Goal: Task Accomplishment & Management: Complete application form

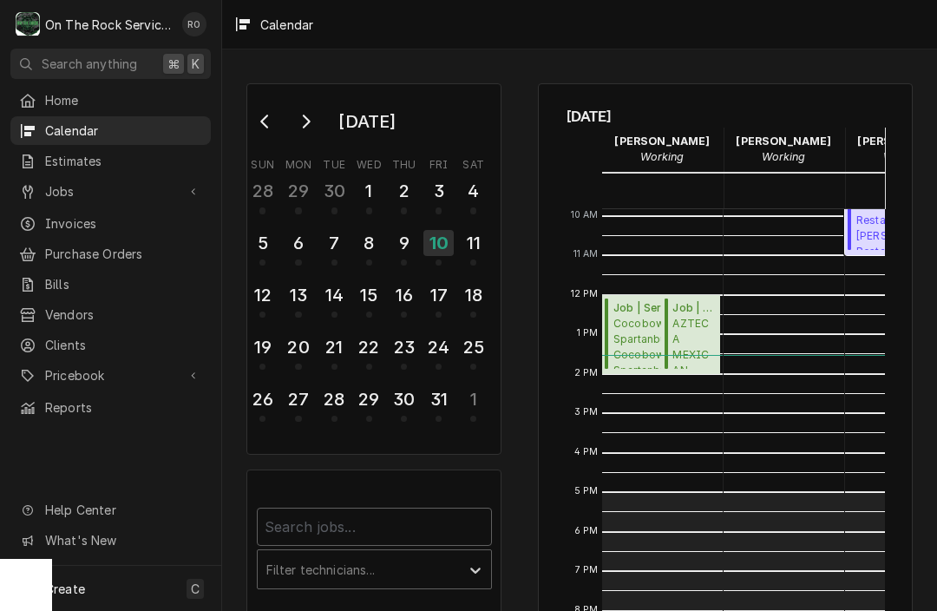
scroll to position [389, 0]
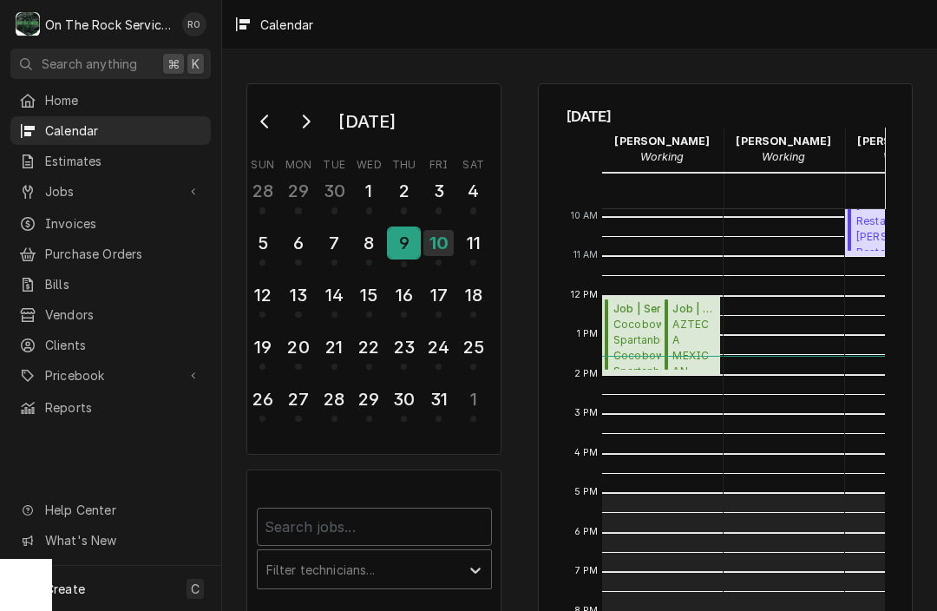
click at [394, 247] on div "9" at bounding box center [404, 243] width 30 height 30
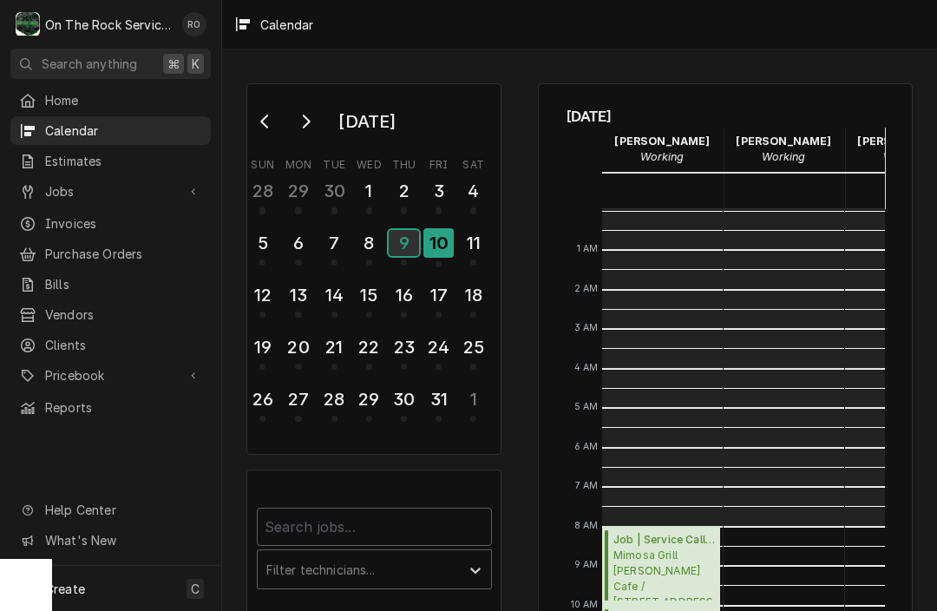
scroll to position [316, 0]
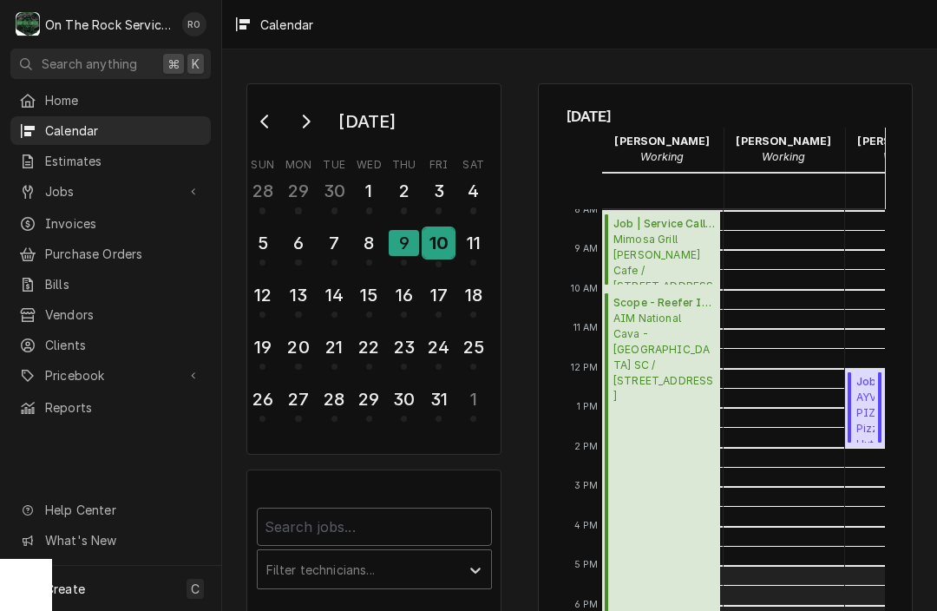
click at [434, 247] on div "10" at bounding box center [439, 243] width 30 height 30
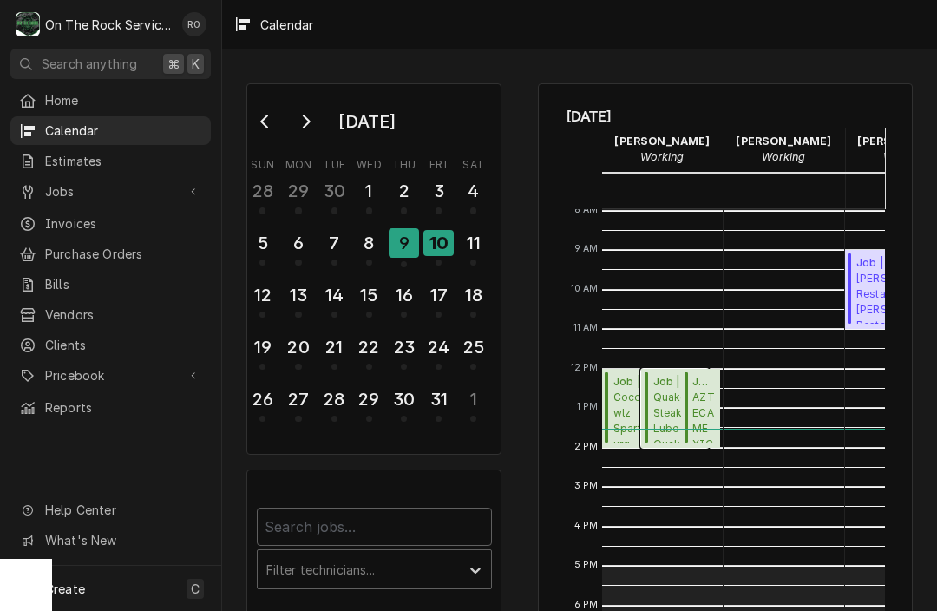
click at [670, 420] on span "Quaker Steak & Lube Quaker Steak & Lube / 10 Chrome Dr, Greenville, SC 29615" at bounding box center [679, 416] width 50 height 53
click at [466, 245] on div "11" at bounding box center [473, 243] width 30 height 30
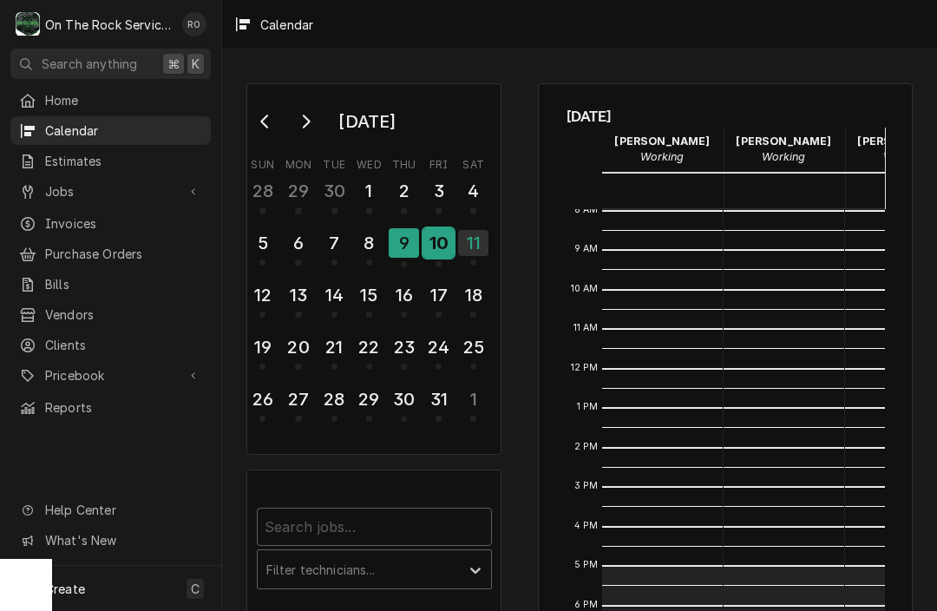
click at [451, 245] on div "10" at bounding box center [439, 243] width 30 height 30
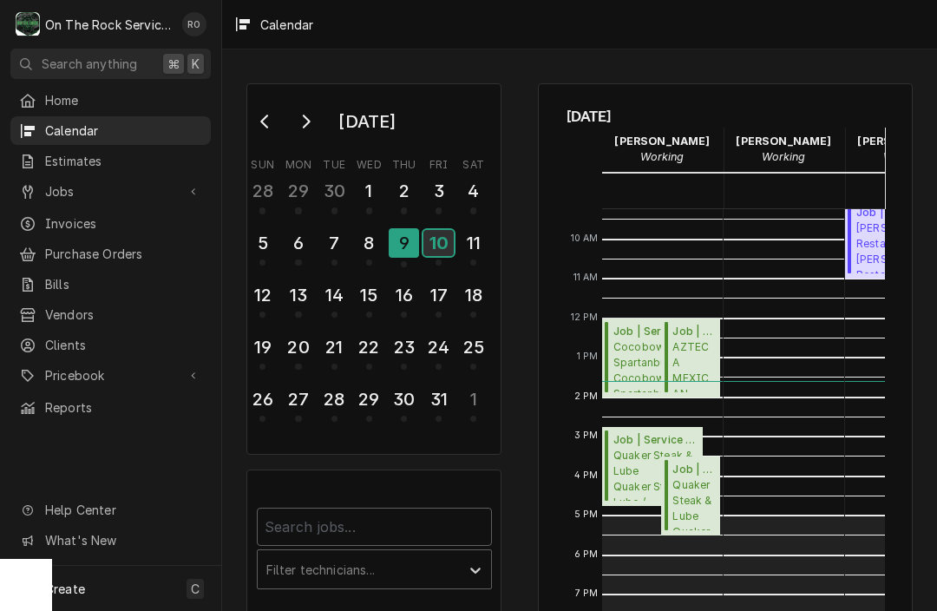
scroll to position [0, 0]
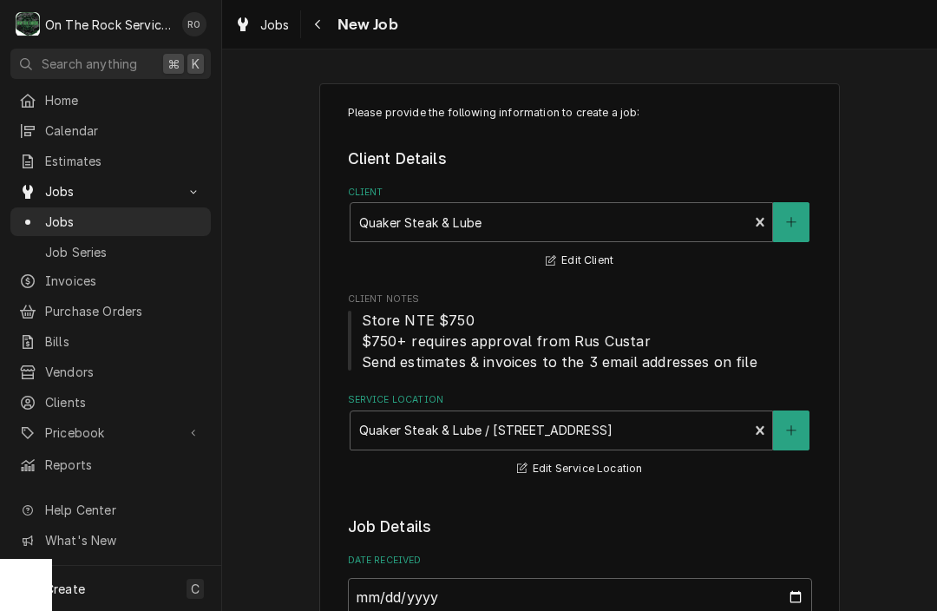
select select "2"
select select "12:00:00"
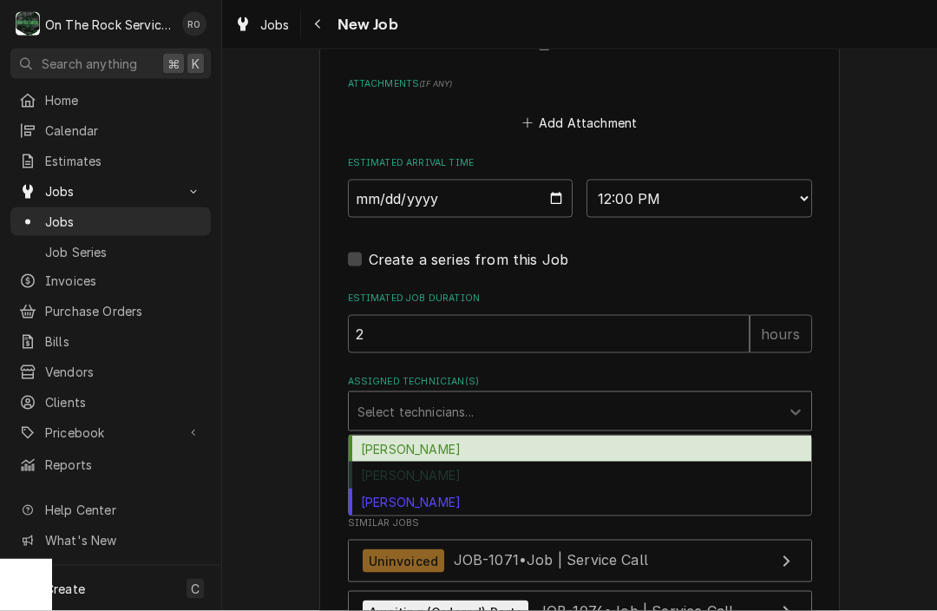
click at [471, 439] on div "[PERSON_NAME]" at bounding box center [580, 449] width 463 height 27
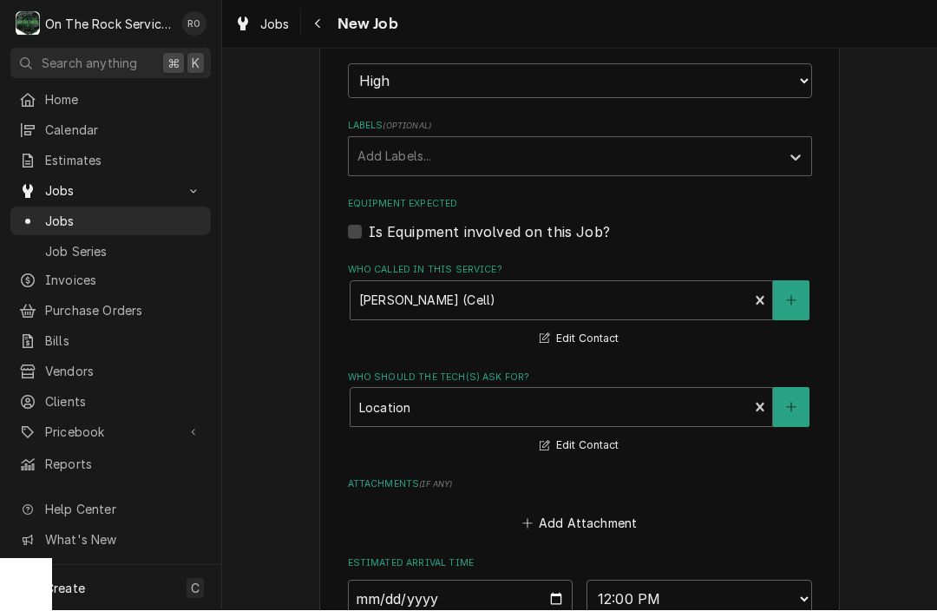
scroll to position [1048, 0]
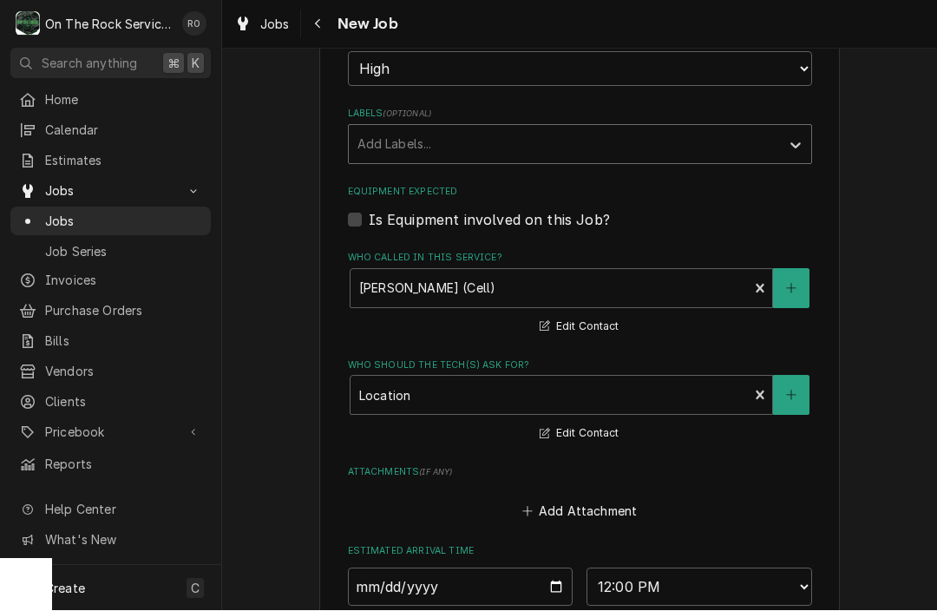
click at [503, 130] on div "Labels" at bounding box center [565, 144] width 414 height 31
click at [503, 131] on div "Labels" at bounding box center [565, 144] width 414 height 31
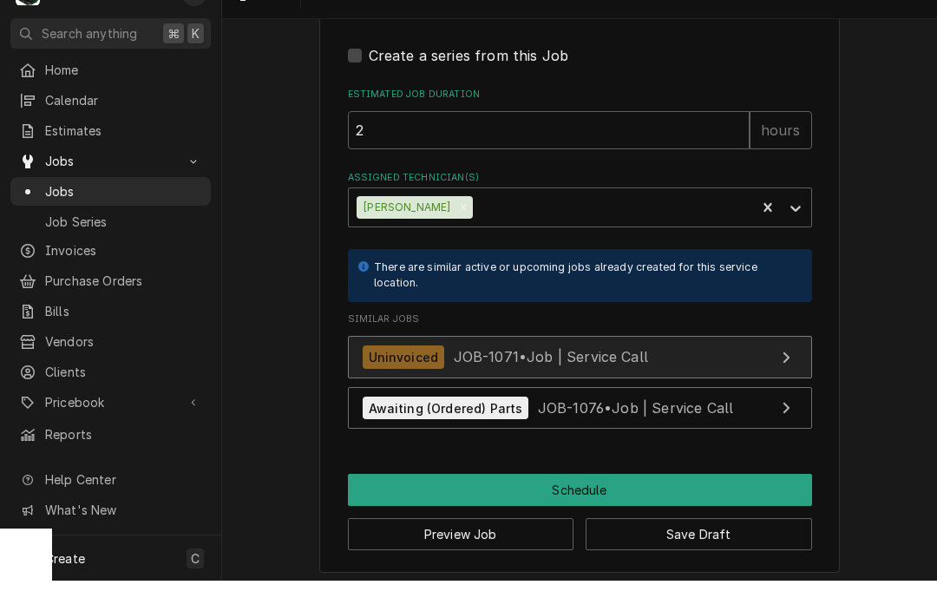
scroll to position [1609, 0]
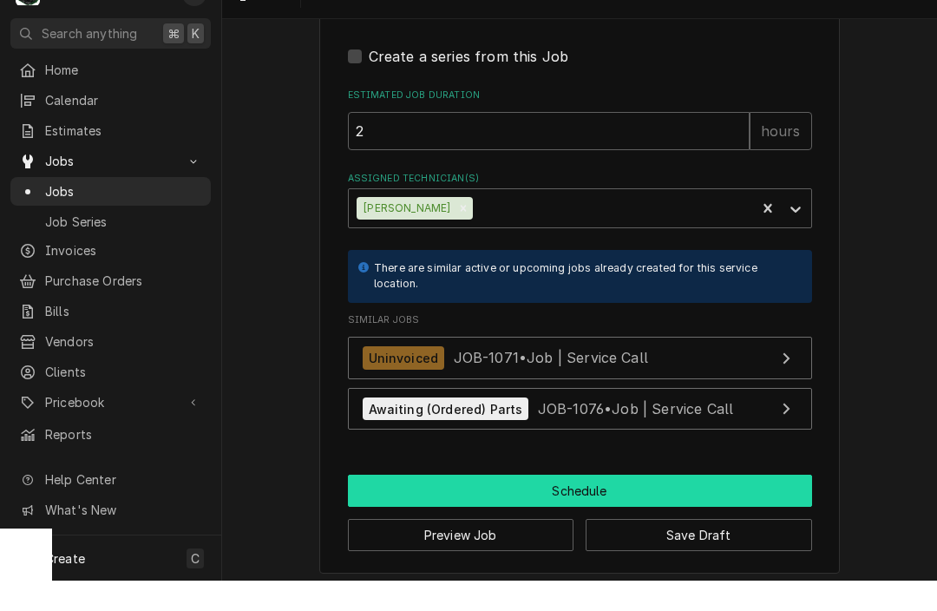
click at [534, 505] on button "Schedule" at bounding box center [580, 521] width 464 height 32
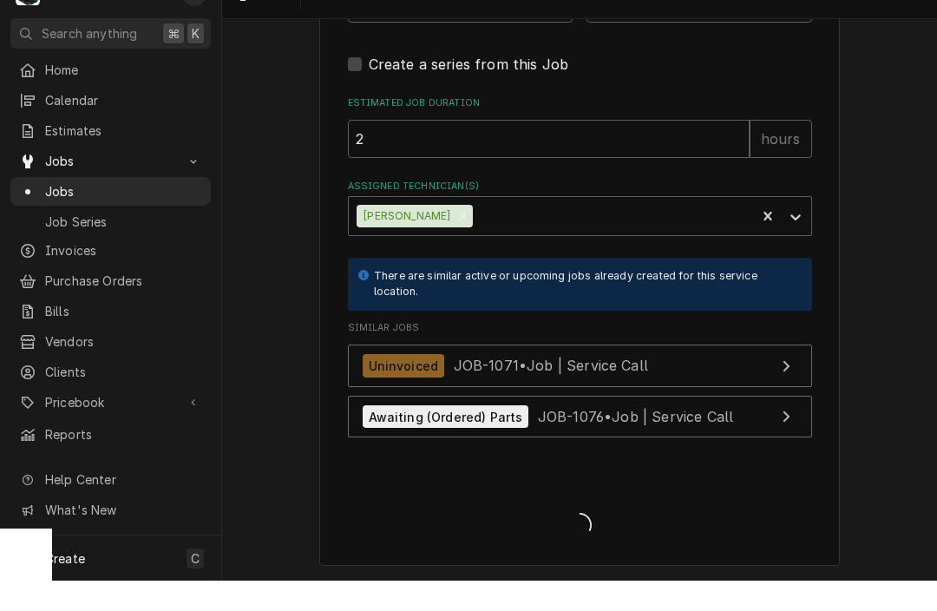
scroll to position [1592, 0]
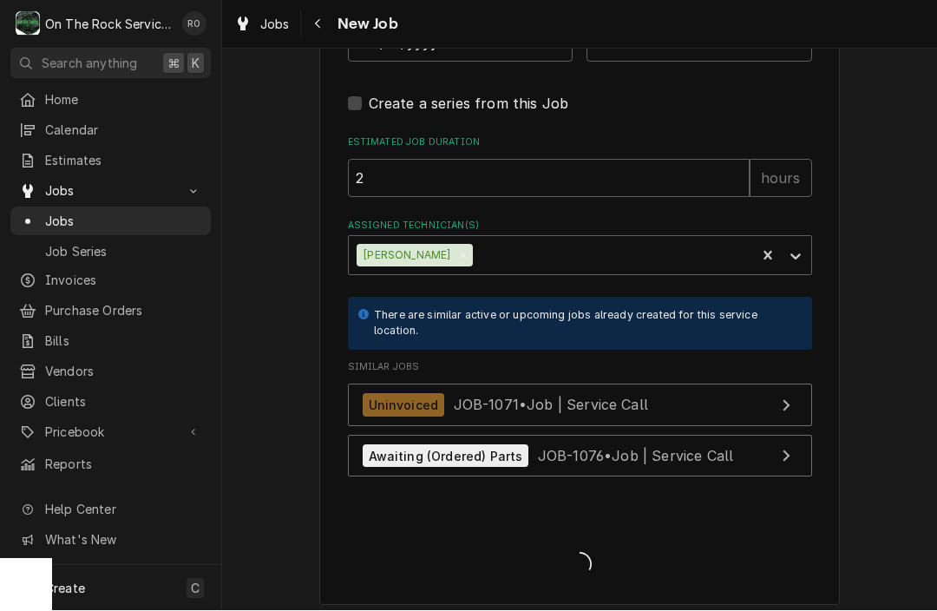
type textarea "x"
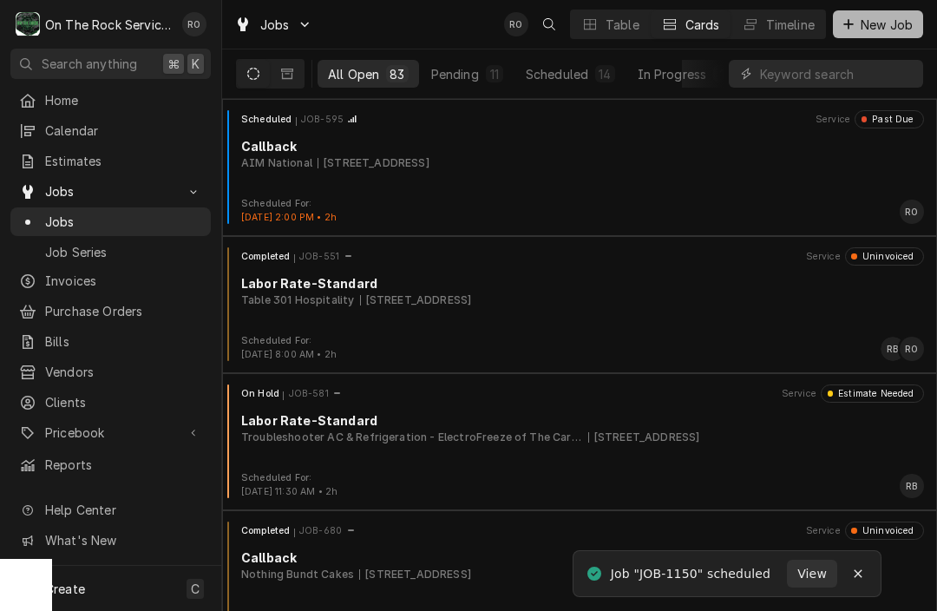
click at [898, 30] on span "New Job" at bounding box center [887, 25] width 59 height 18
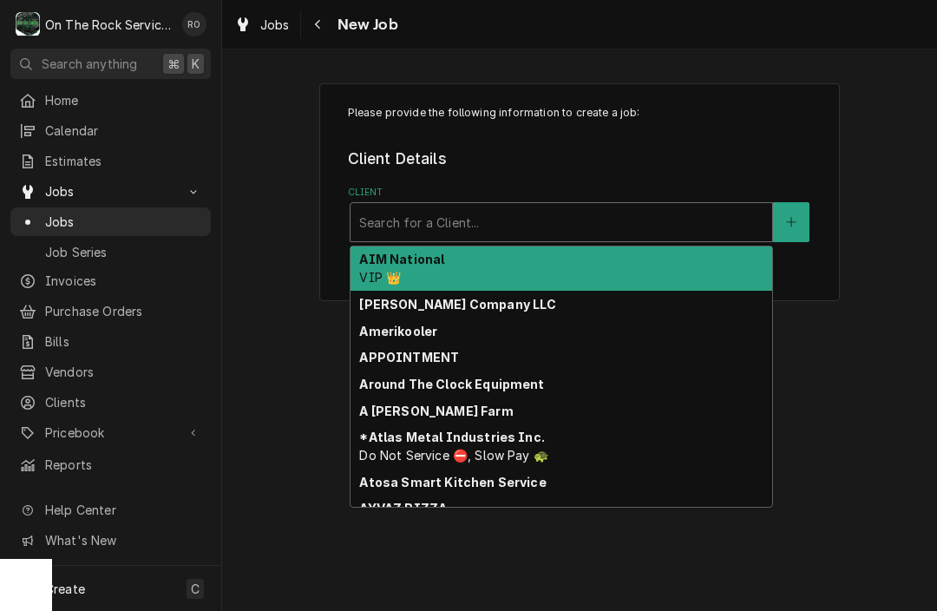
click at [624, 234] on div "Client" at bounding box center [561, 222] width 404 height 31
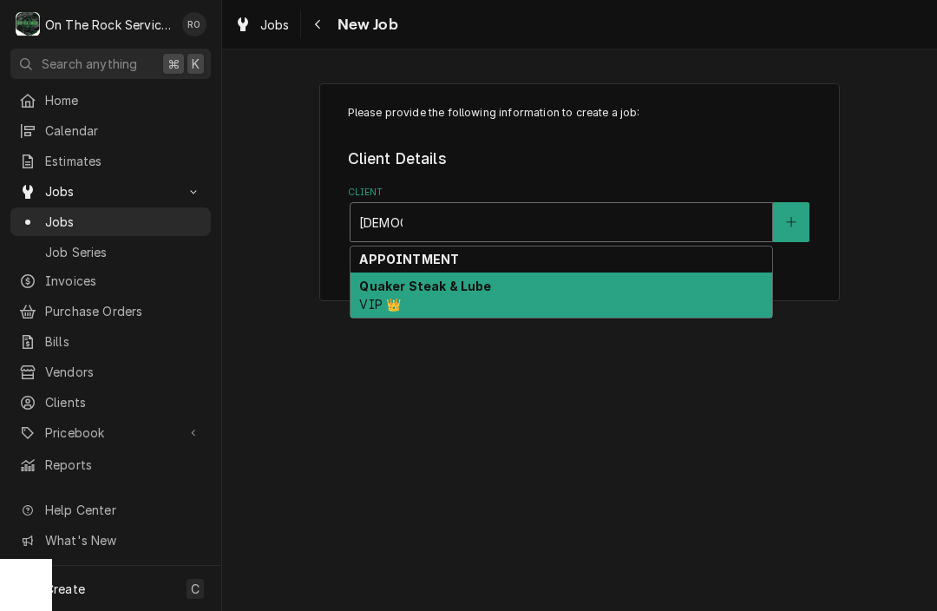
click at [628, 293] on div "Quaker Steak & Lube VIP 👑" at bounding box center [562, 295] width 422 height 45
type input "quaker"
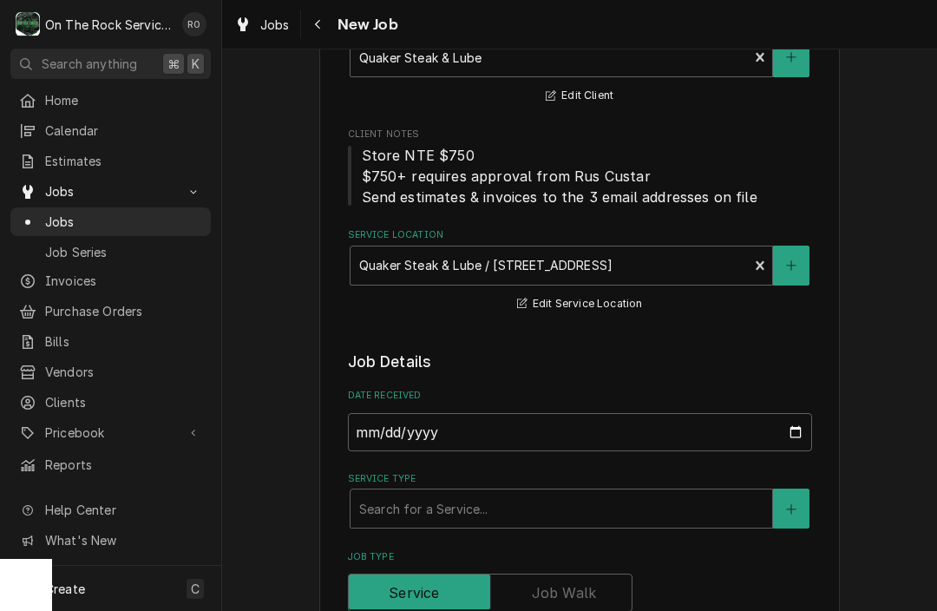
scroll to position [430, 0]
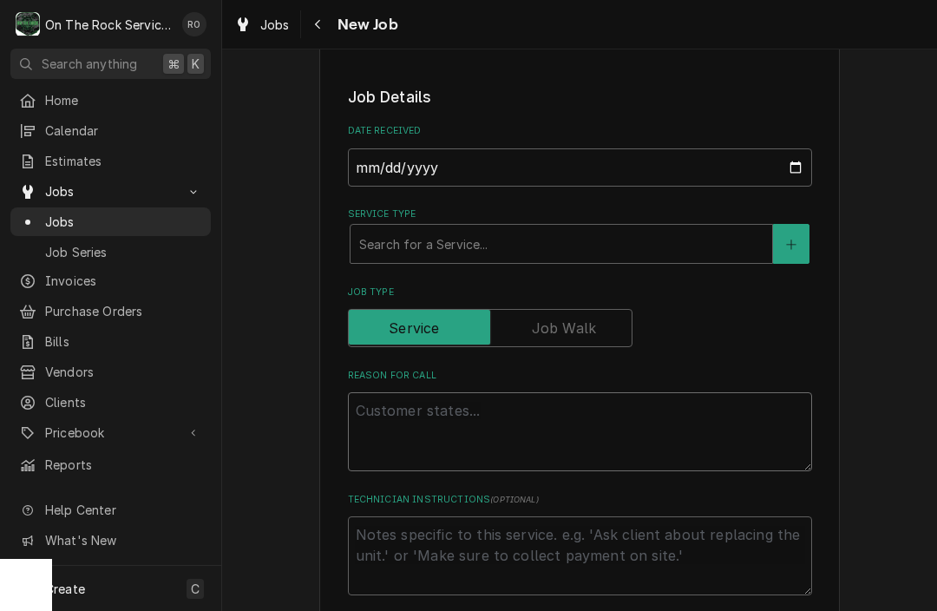
click at [408, 447] on textarea "Reason For Call" at bounding box center [580, 431] width 464 height 79
type textarea "x"
type textarea "S"
type textarea "x"
type textarea "Sh"
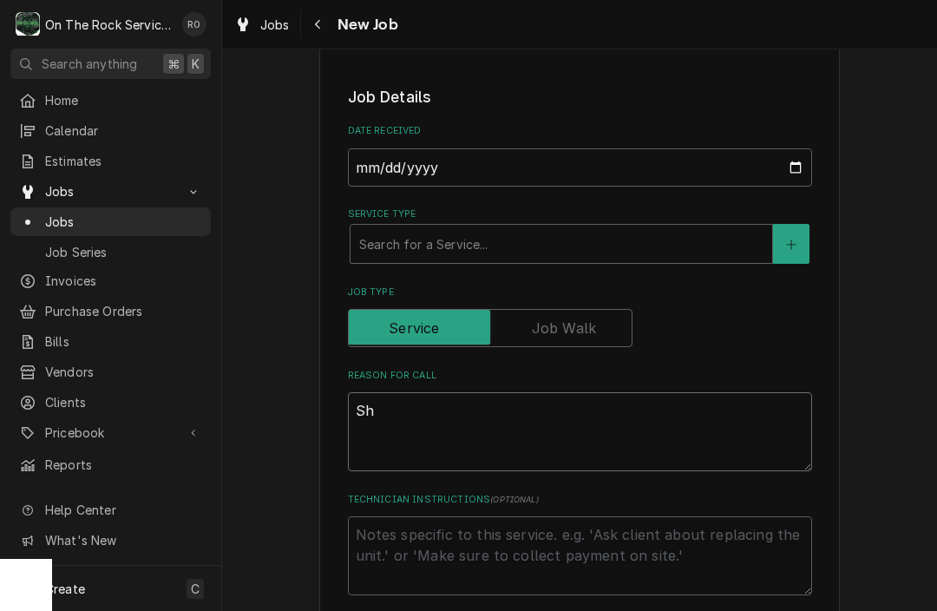
type textarea "x"
type textarea "Sha"
type textarea "x"
type textarea "Shaa"
type textarea "x"
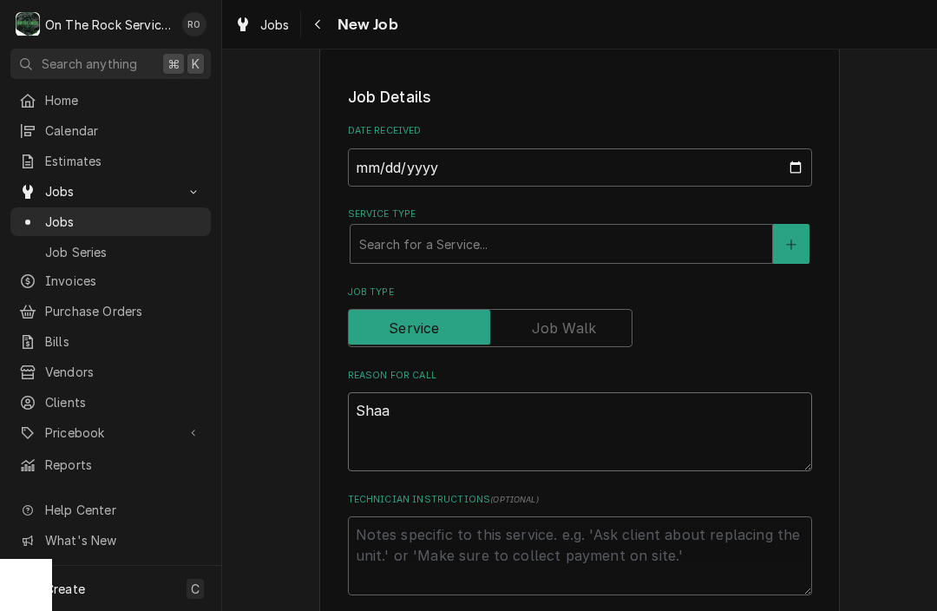
type textarea "Shaam"
type textarea "x"
type textarea "Shazam"
type textarea "x"
type textarea "Shazam"
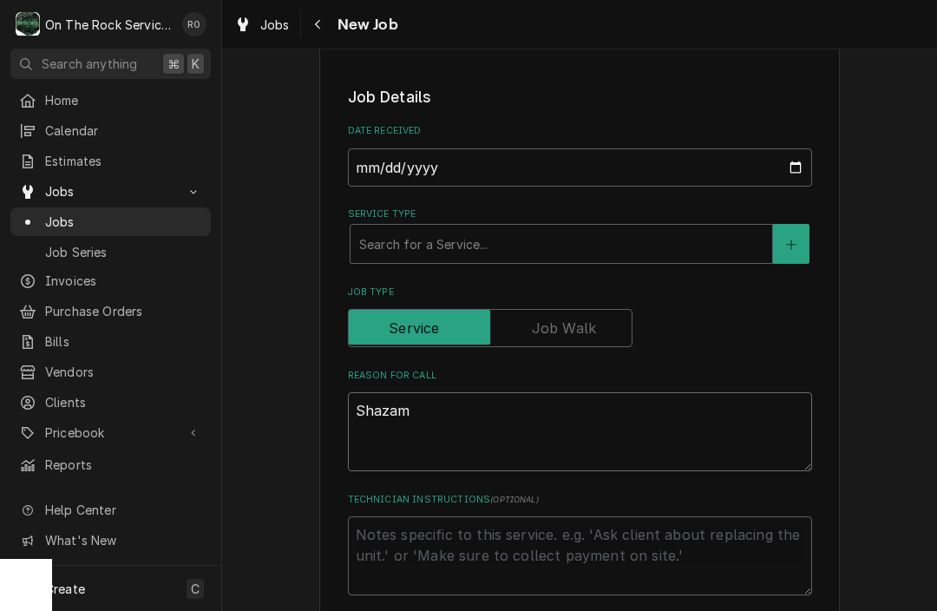
type textarea "x"
type textarea "Shazam n"
type textarea "x"
type textarea "Shazam no"
type textarea "x"
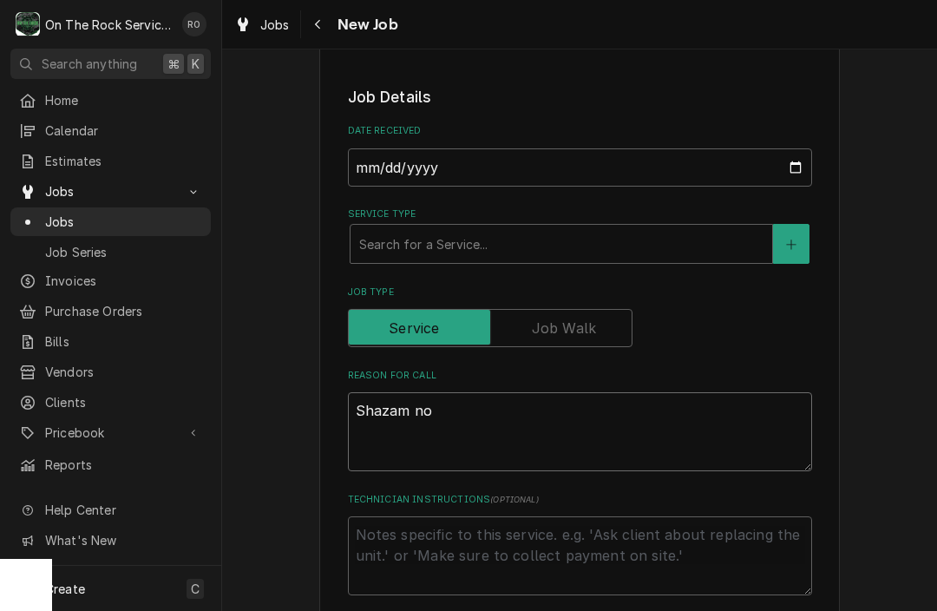
type textarea "Shazam not"
type textarea "x"
type textarea "Shazam not"
type textarea "x"
type textarea "Shazam not"
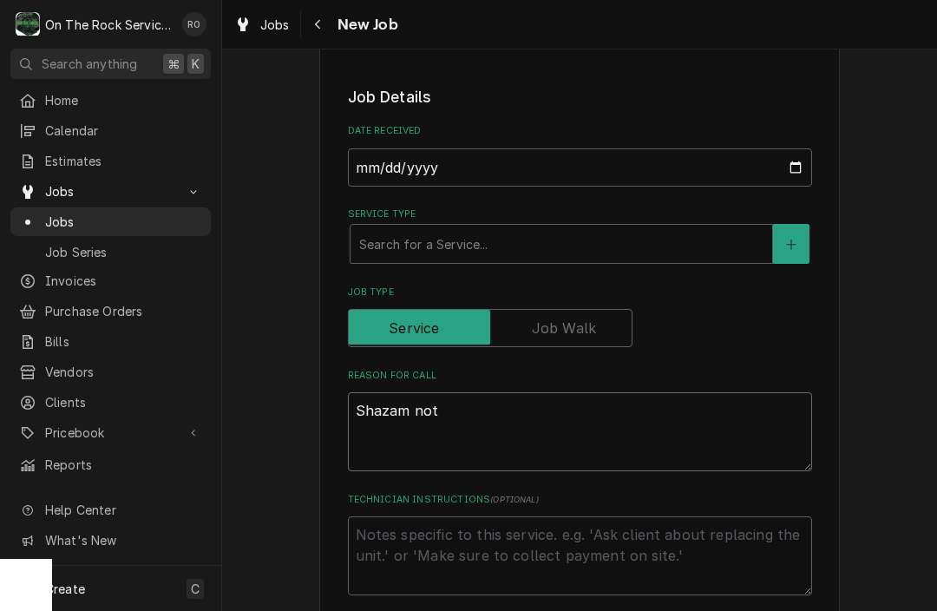
type textarea "x"
type textarea "Shazam no"
type textarea "x"
type textarea "Shazam n"
type textarea "x"
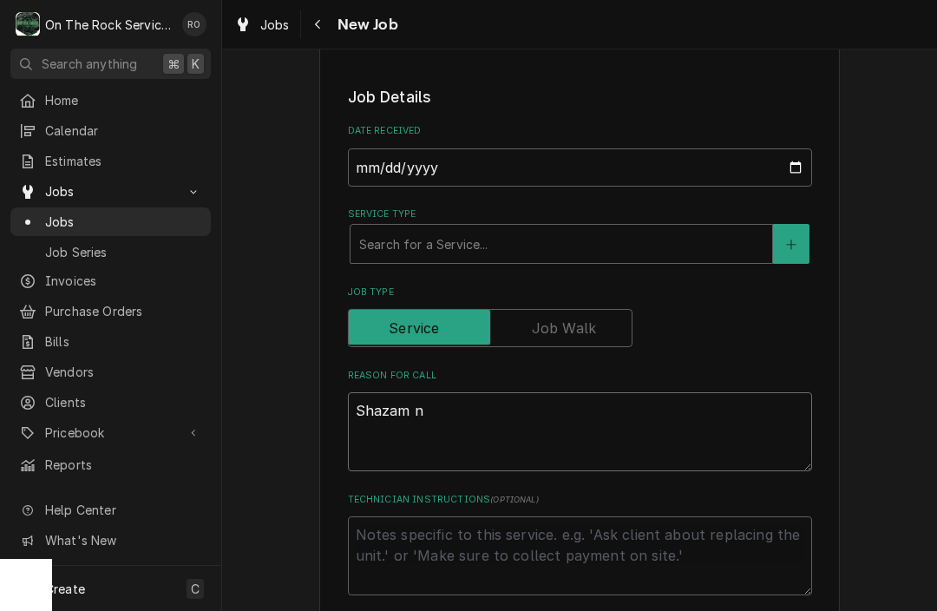
type textarea "Shazam"
type textarea "x"
type textarea "Shazam"
type textarea "x"
type textarea "Shaza"
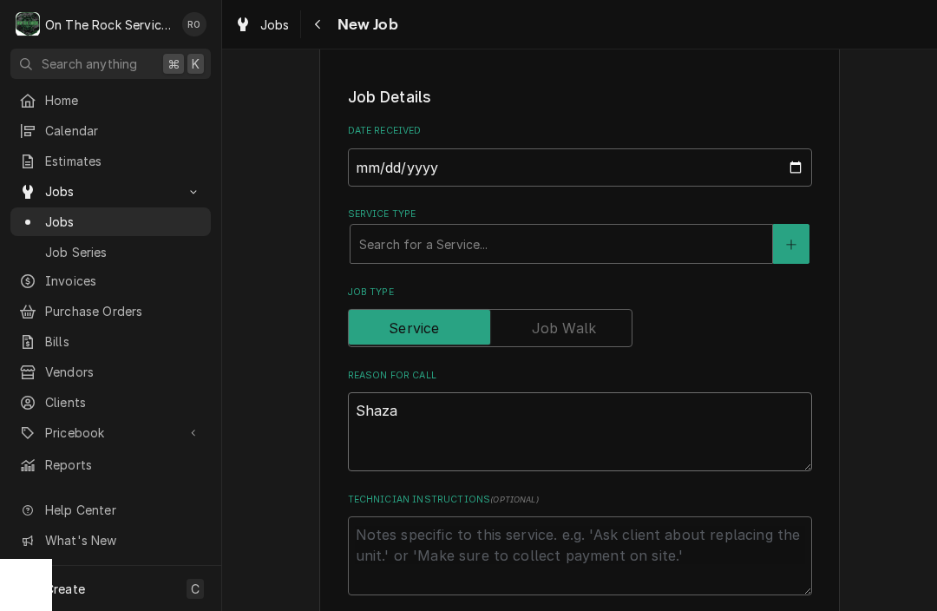
type textarea "x"
type textarea "Shaz"
type textarea "x"
type textarea "Sha"
type textarea "x"
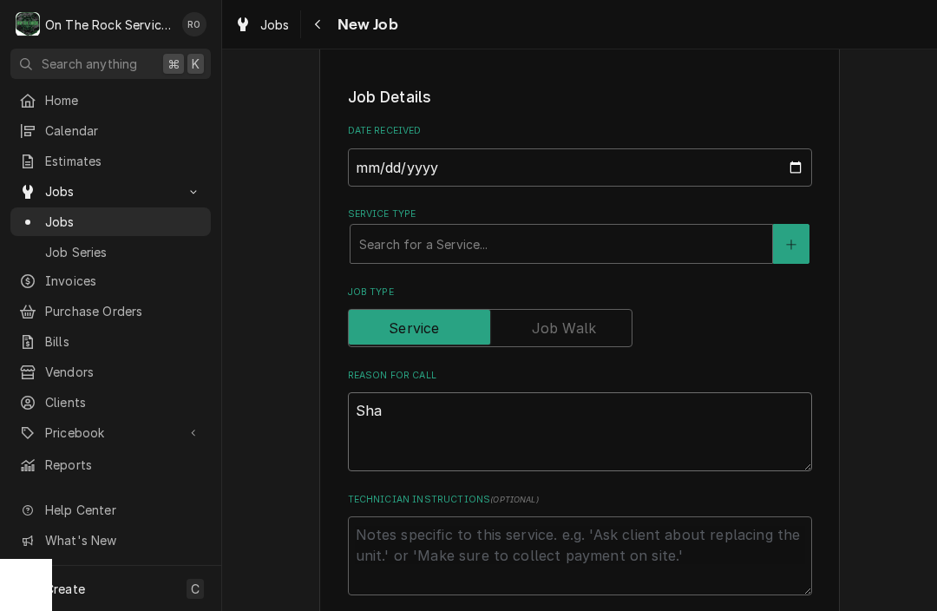
type textarea "Shaa"
type textarea "x"
type textarea "Shaam"
type textarea "x"
type textarea "Shaam"
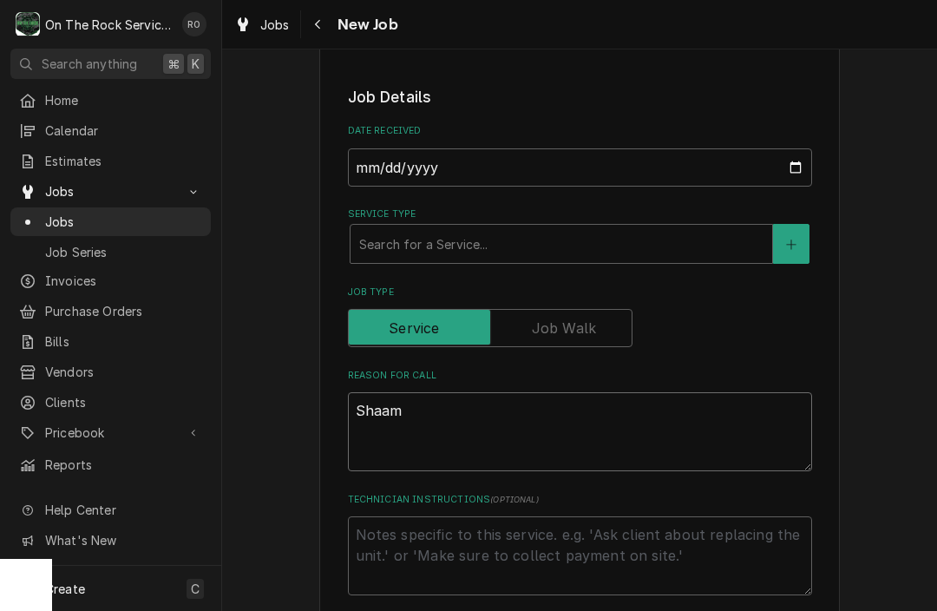
type textarea "x"
type textarea "Shaam n"
type textarea "x"
type textarea "Shaam no"
type textarea "x"
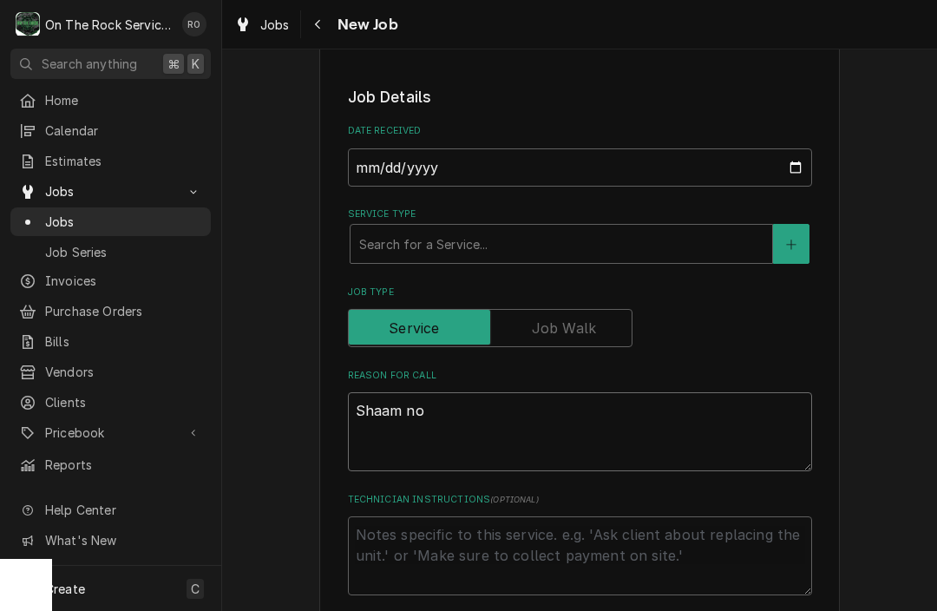
type textarea "Shaam not"
type textarea "x"
type textarea "Shaam not"
type textarea "x"
type textarea "Shaam not t"
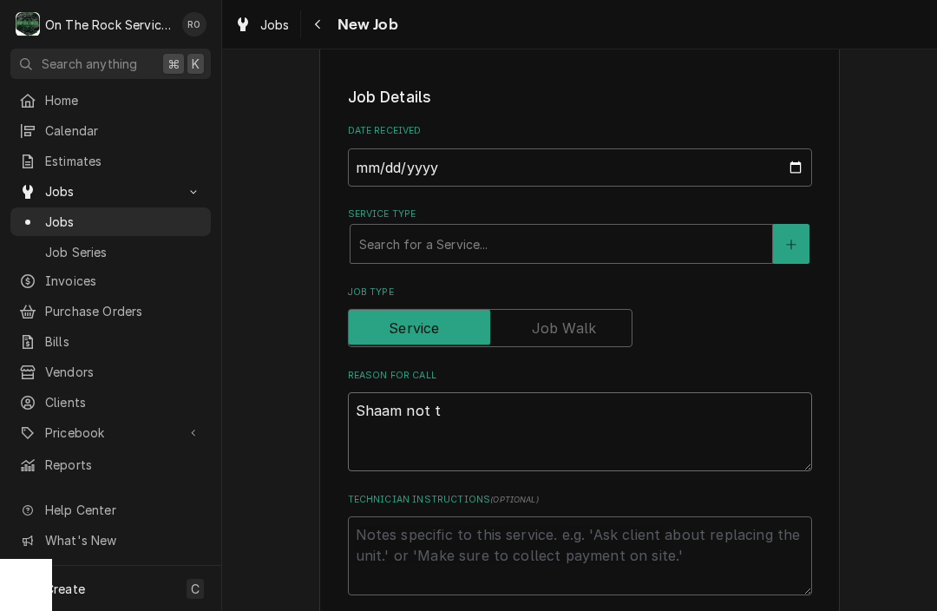
type textarea "x"
type textarea "Shaam not te"
type textarea "x"
type textarea "Shaam not tem"
type textarea "x"
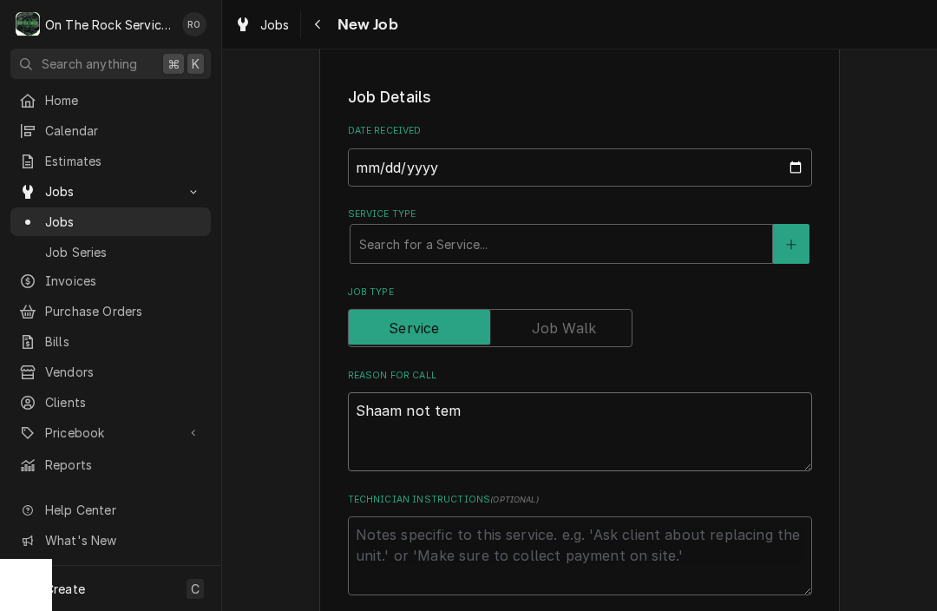
type textarea "Shaam not temp"
type textarea "x"
type textarea "Shaam not tempi"
type textarea "x"
type textarea "Shaam not tempin"
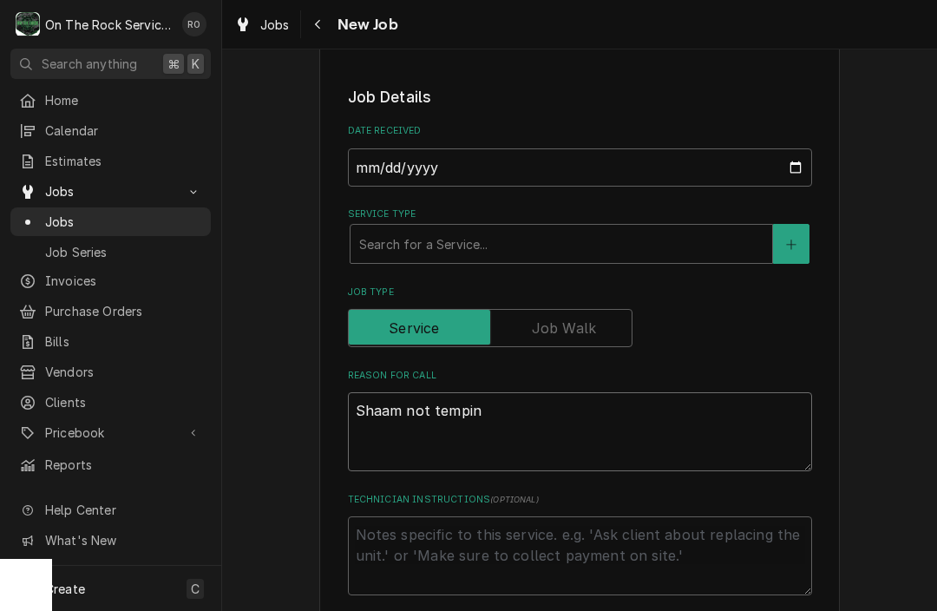
type textarea "x"
type textarea "Shaam not temping"
type textarea "x"
type textarea "Shaam not temping"
type textarea "x"
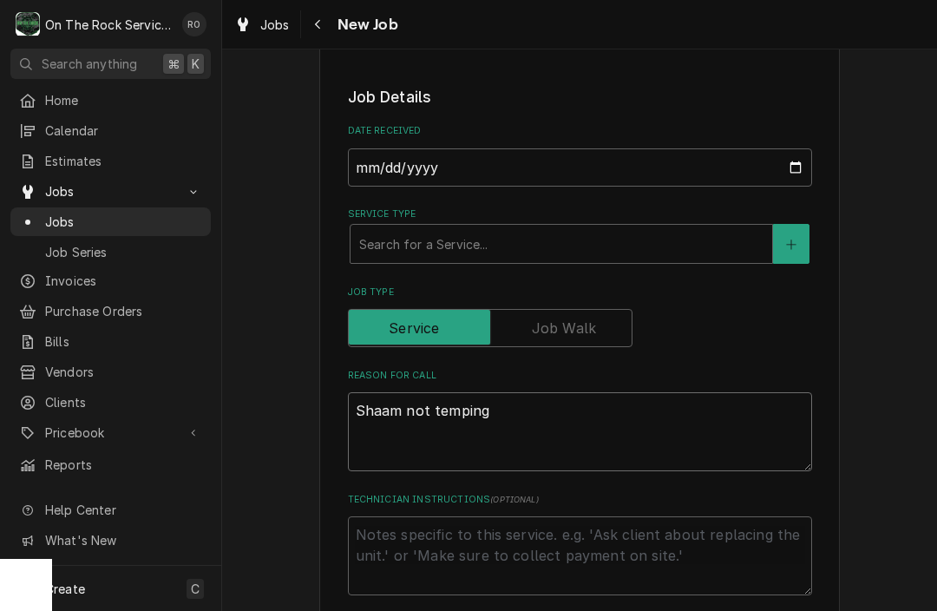
type textarea "Shaam not temping ("
type textarea "x"
type textarea "Shaam not temping (t"
type textarea "x"
type textarea "Shaam not temping (to"
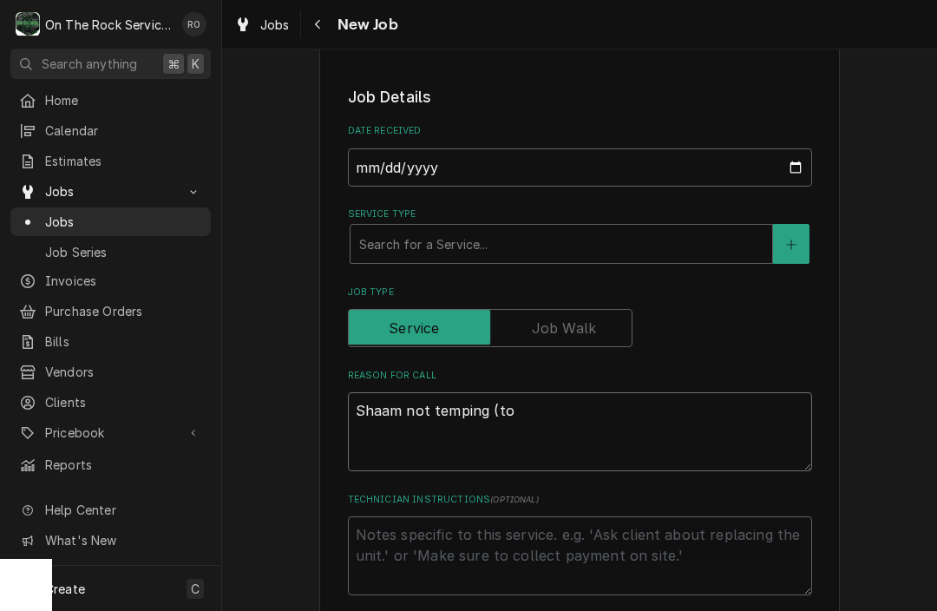
type textarea "x"
type textarea "Shaam not temping (top"
type textarea "x"
type textarea "Shaam not temping (top)"
type textarea "x"
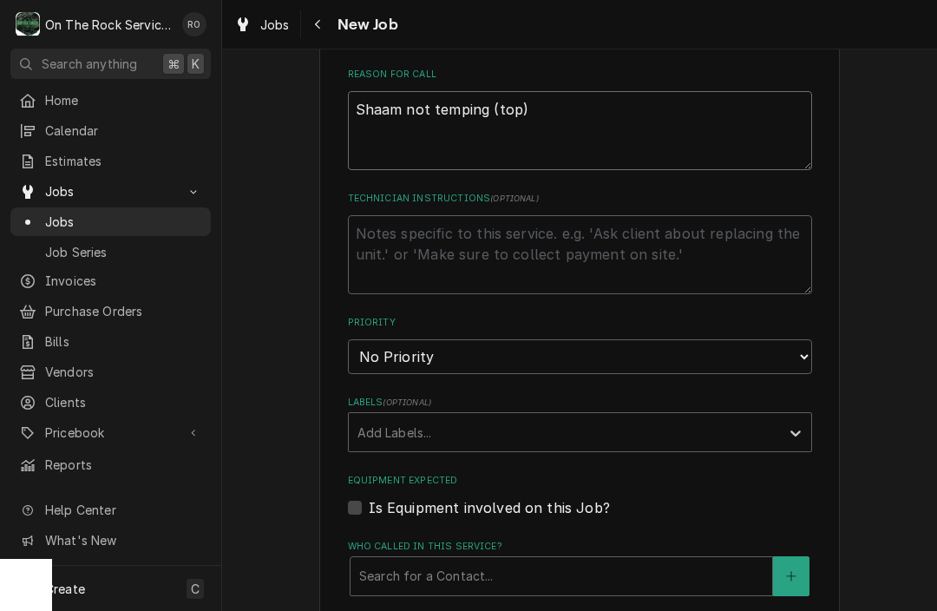
scroll to position [798, 0]
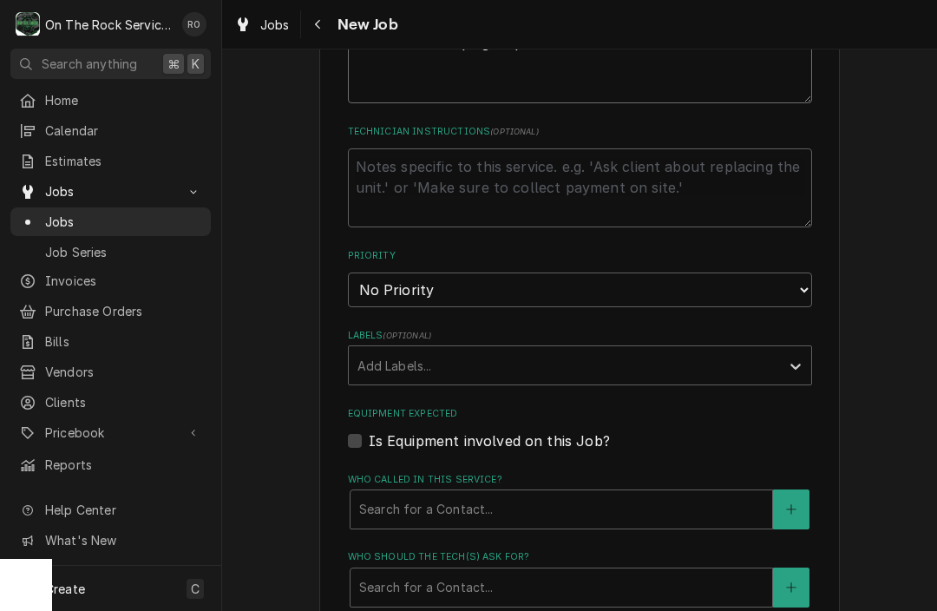
type textarea "Shaam not temping (top)"
select select "2"
click at [483, 494] on div "Who called in this service?" at bounding box center [561, 509] width 404 height 31
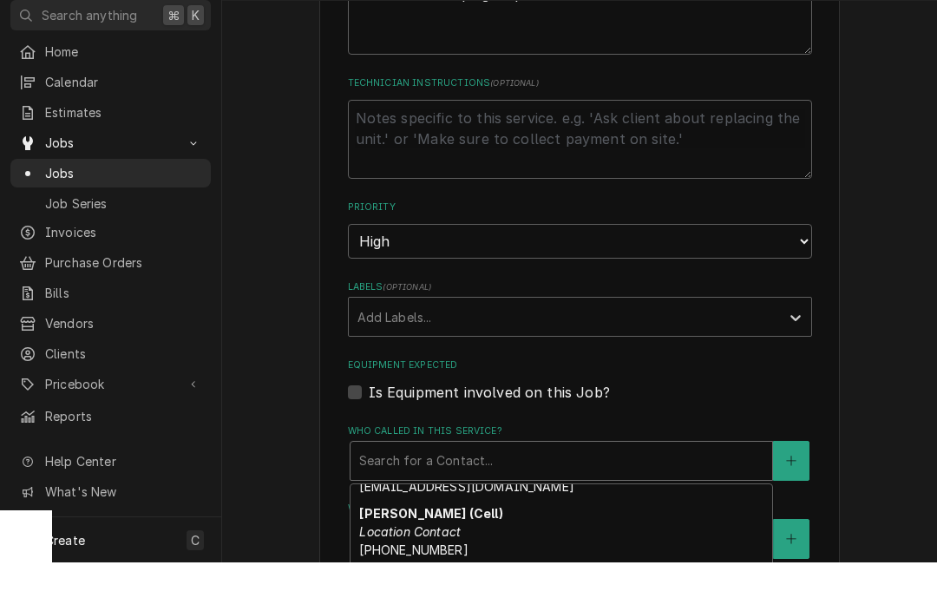
scroll to position [1, 0]
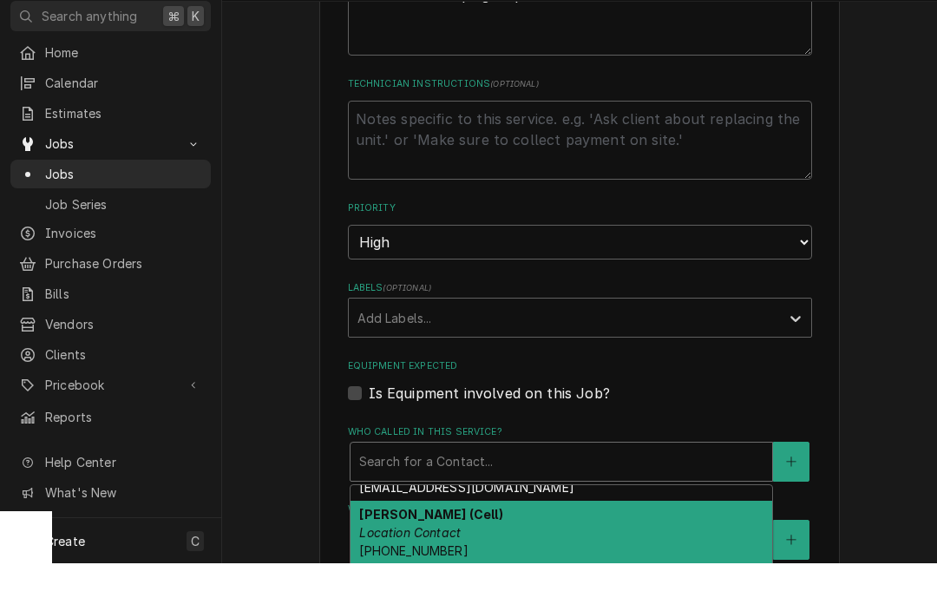
click at [464, 549] on div "Jess (Cell) Location Contact (864) 201-5759" at bounding box center [562, 580] width 422 height 63
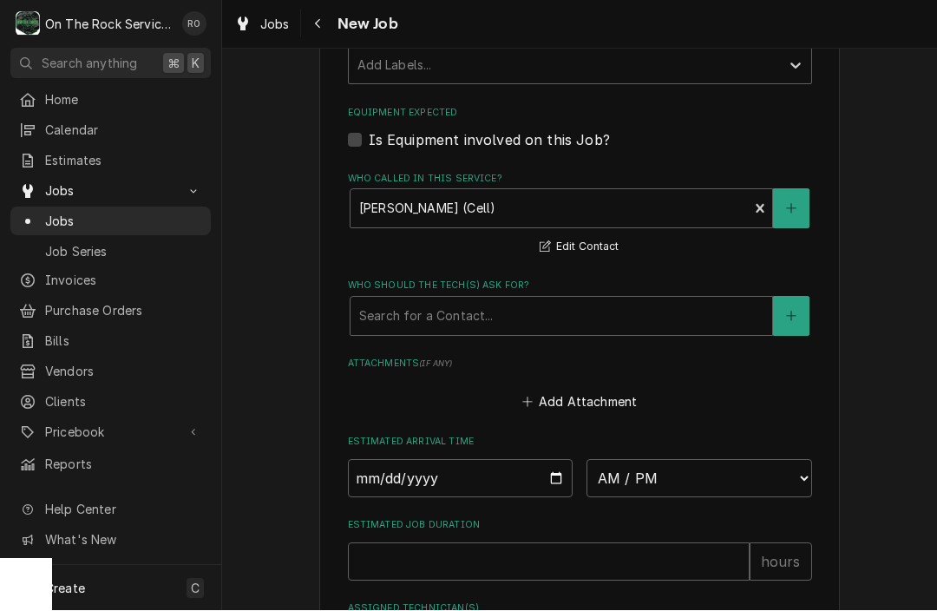
scroll to position [1114, 0]
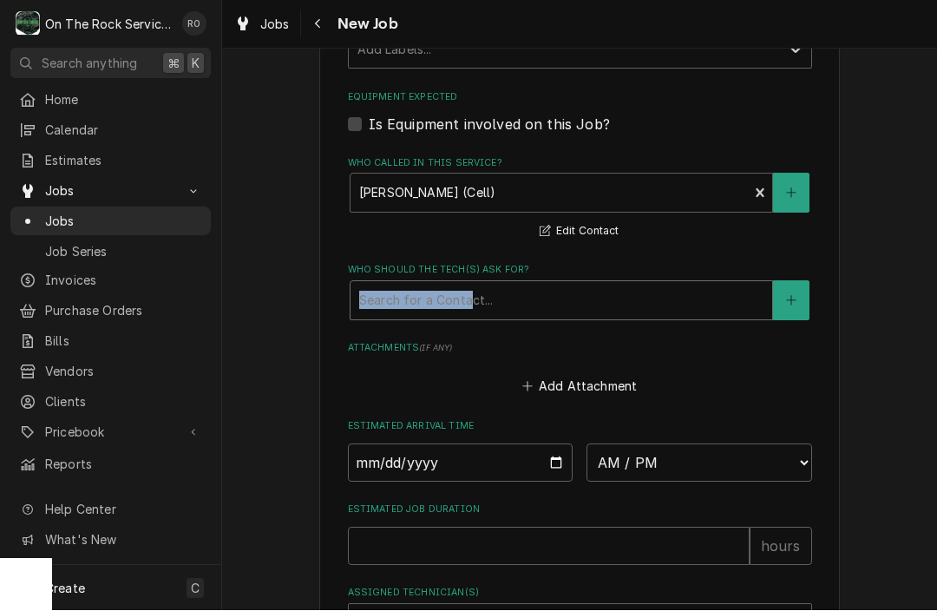
drag, startPoint x: 468, startPoint y: 266, endPoint x: 469, endPoint y: 288, distance: 22.6
click at [469, 288] on div "Who should the tech(s) ask for? Search for a Contact..." at bounding box center [580, 292] width 464 height 56
click at [498, 228] on div "Who called in this service? Jess (Cell) Location Contact (864) 201-5759 Edit Co…" at bounding box center [580, 200] width 464 height 86
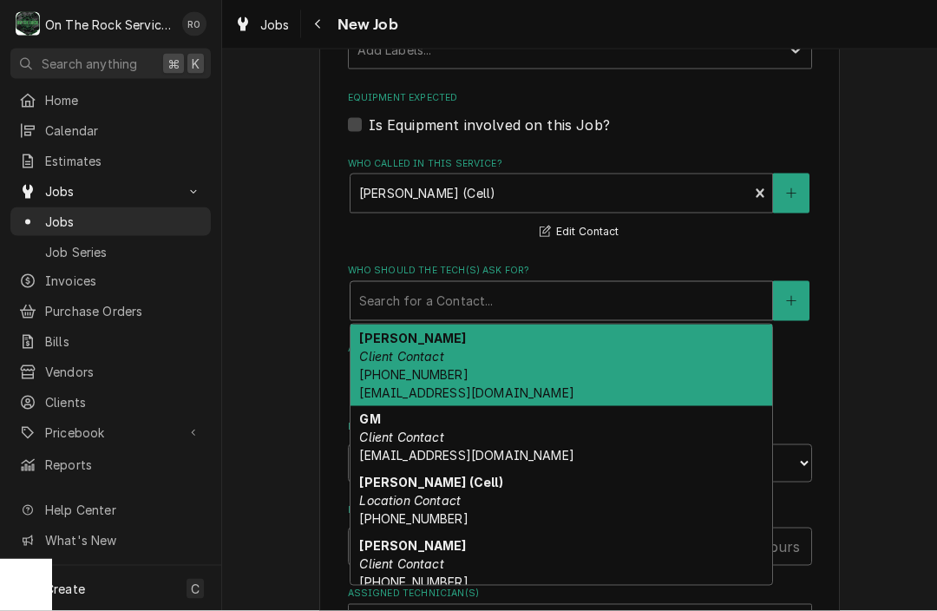
drag, startPoint x: 502, startPoint y: 299, endPoint x: 489, endPoint y: 396, distance: 97.2
click at [489, 321] on div "[object Object], 1 of 7. 7 results available. Use Up and Down to choose options…" at bounding box center [562, 301] width 424 height 40
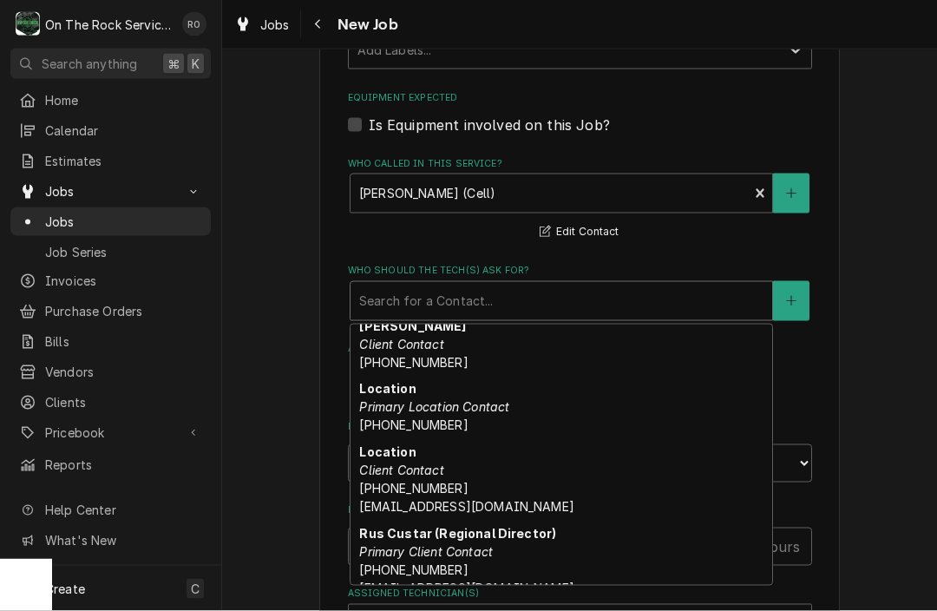
scroll to position [235, 0]
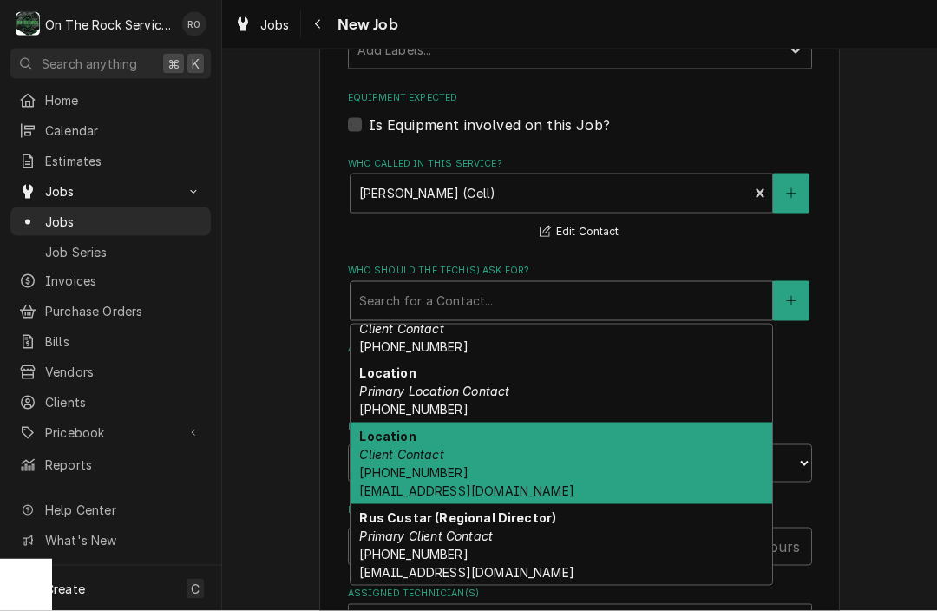
click at [478, 442] on div "Location Client Contact (864) 678-9464 qsl0730@thelube.com" at bounding box center [562, 464] width 422 height 82
type textarea "x"
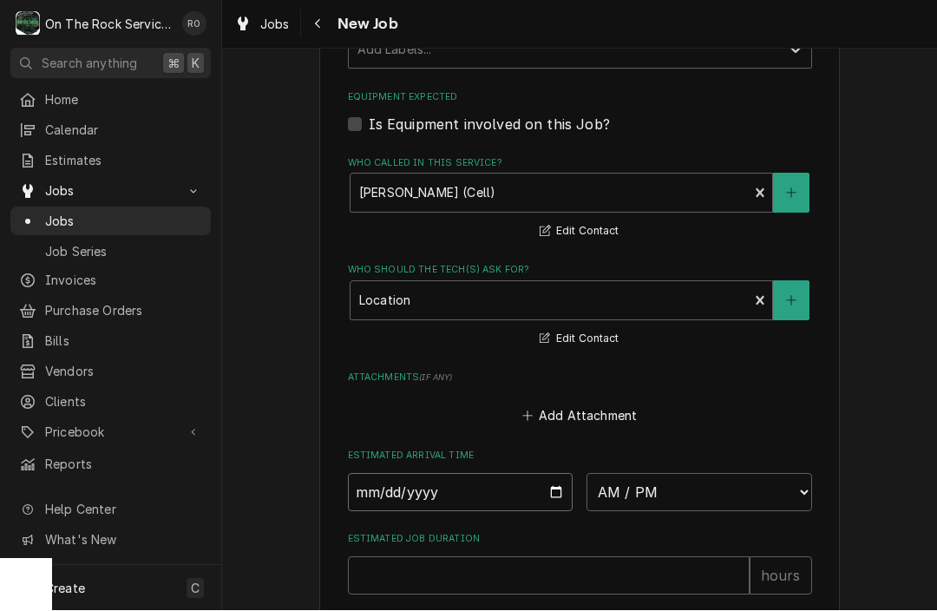
type input "2025-10-10"
click at [455, 474] on input "2025-10-10" at bounding box center [461, 493] width 226 height 38
type textarea "x"
select select "14:30:00"
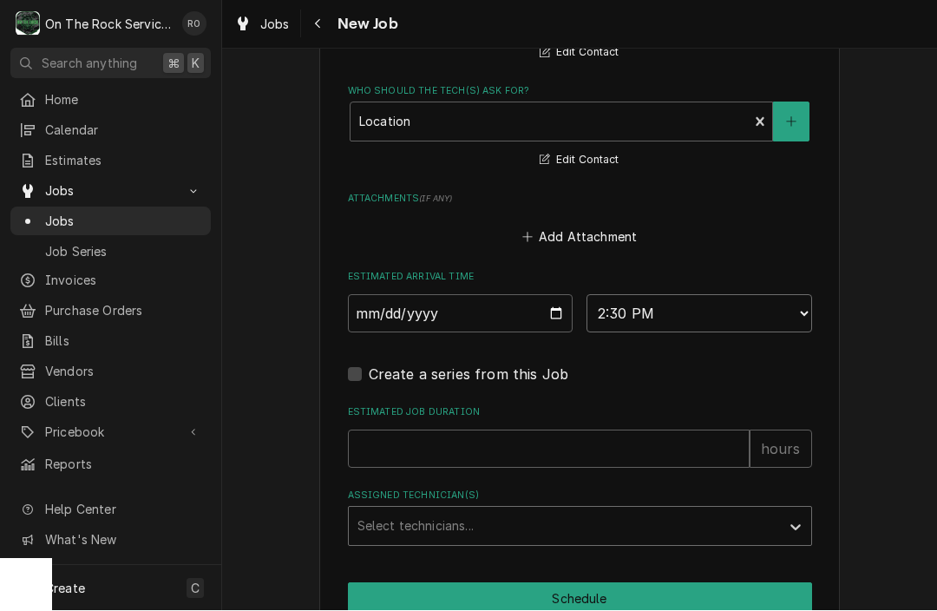
scroll to position [1293, 0]
type textarea "x"
select select "15:30:00"
type textarea "x"
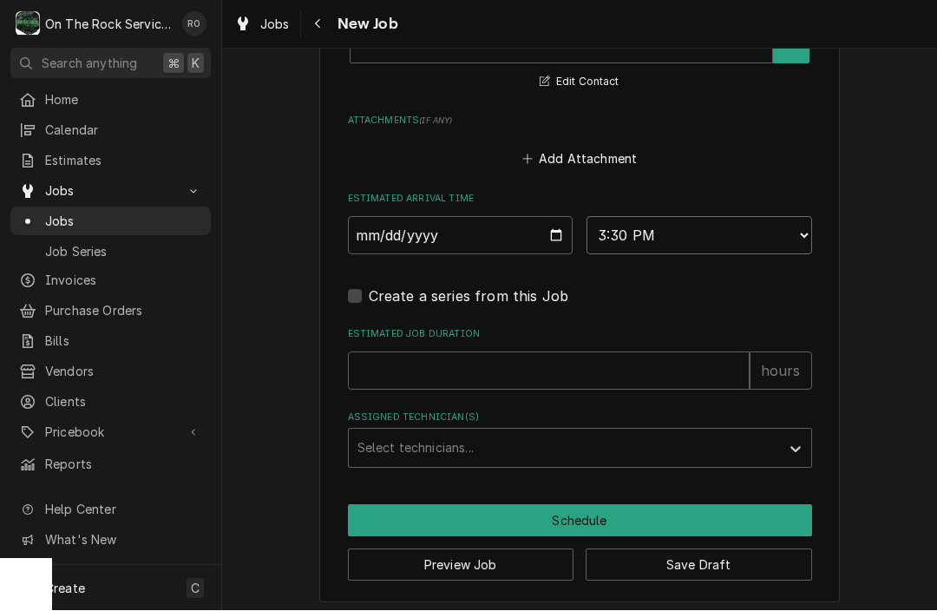
scroll to position [1368, 0]
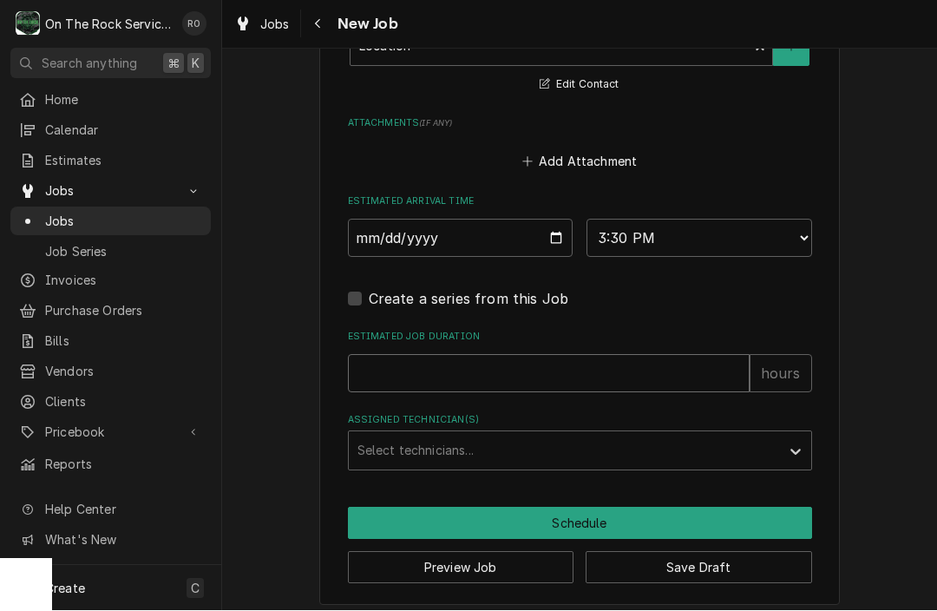
click at [478, 361] on input "Estimated Job Duration" at bounding box center [549, 374] width 402 height 38
type input "2"
type textarea "x"
type input "2"
click at [474, 447] on div "Assigned Technician(s)" at bounding box center [565, 451] width 414 height 31
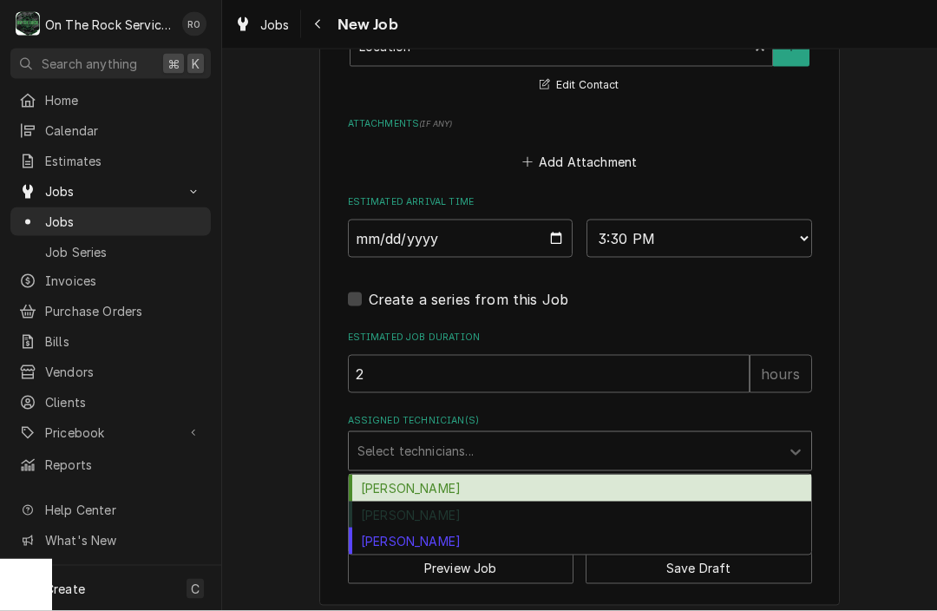
click at [460, 478] on div "Ray Beals" at bounding box center [580, 488] width 463 height 27
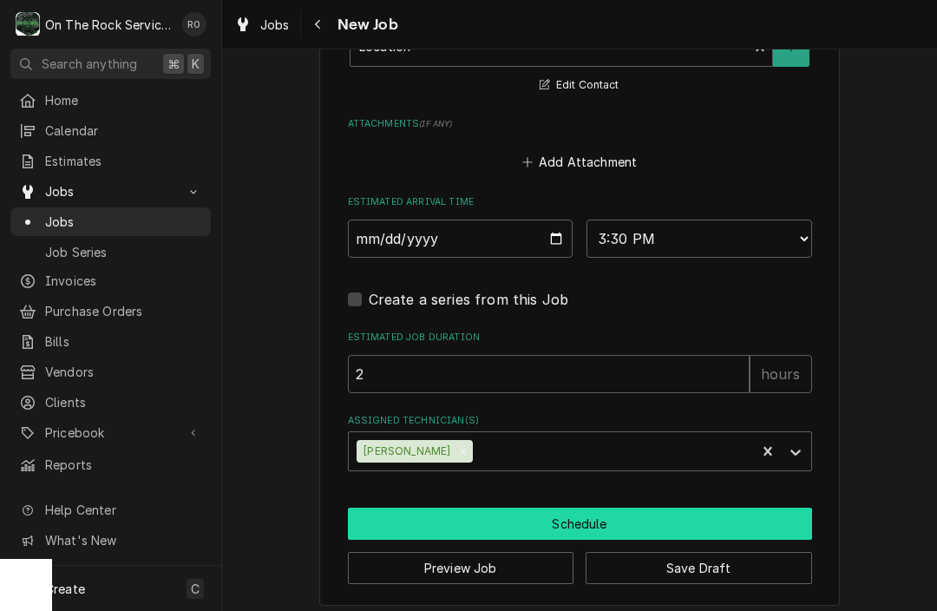
click at [599, 508] on button "Schedule" at bounding box center [580, 524] width 464 height 32
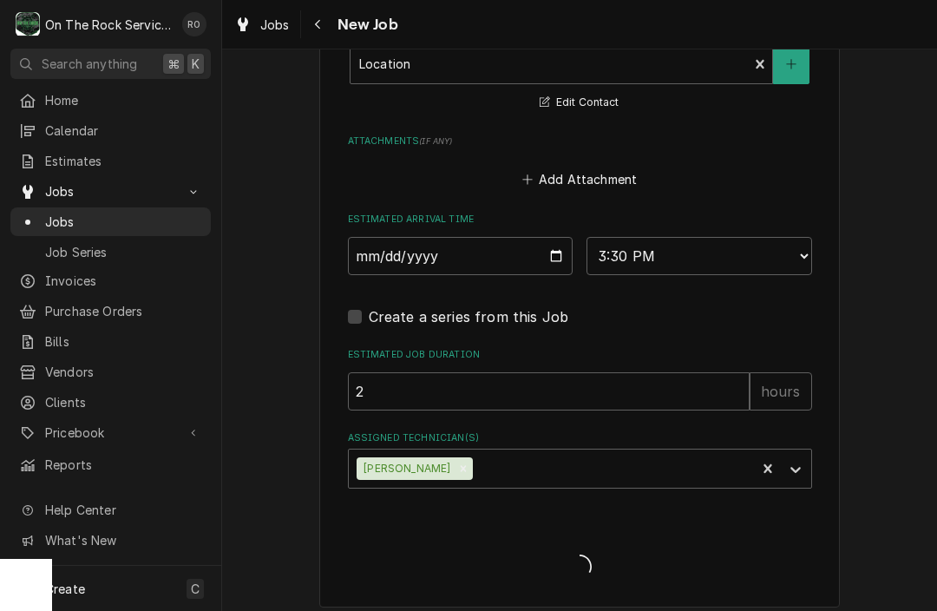
scroll to position [588, 0]
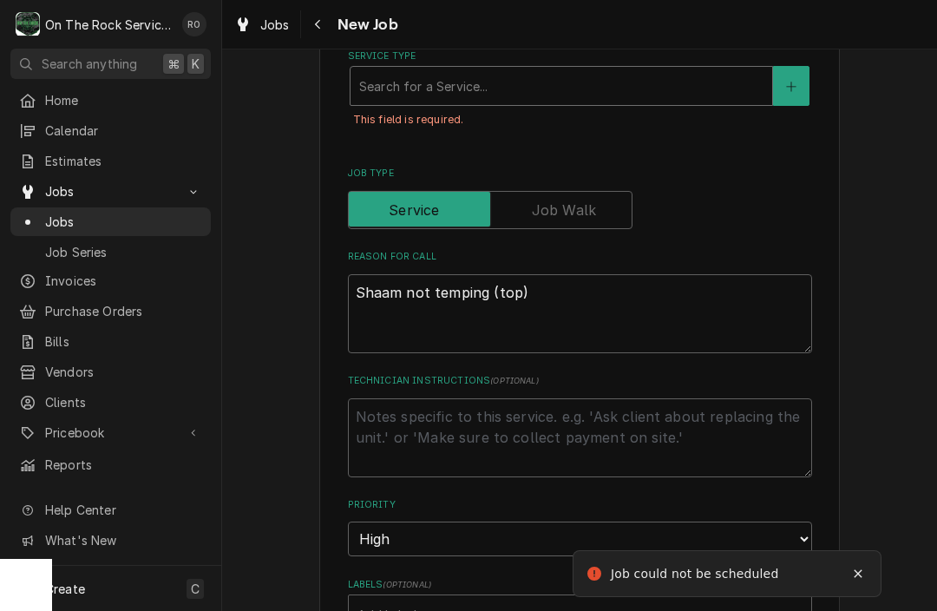
click at [466, 82] on div "Search for a Service..." at bounding box center [561, 86] width 404 height 18
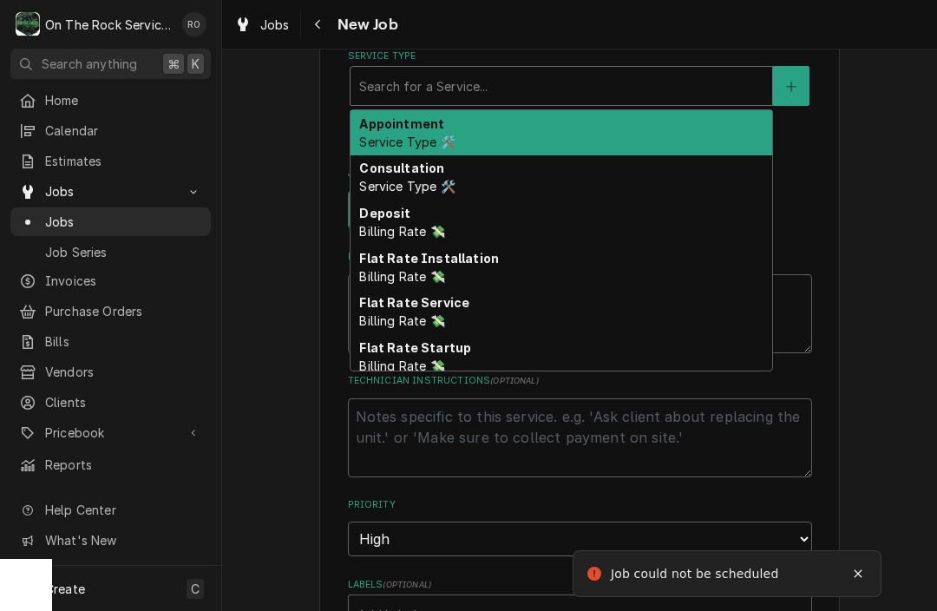
type textarea "x"
type input "j"
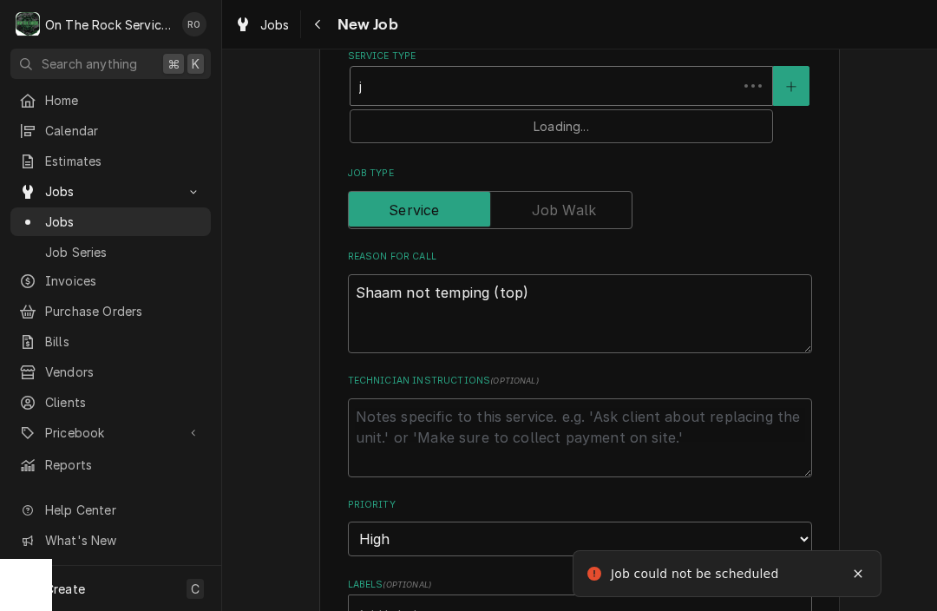
type textarea "x"
type input "jo"
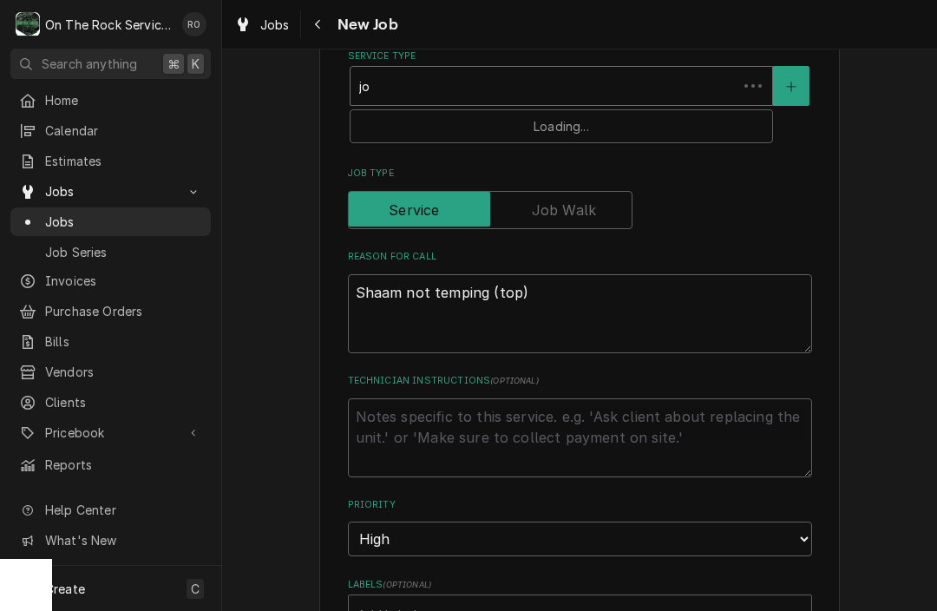
type textarea "x"
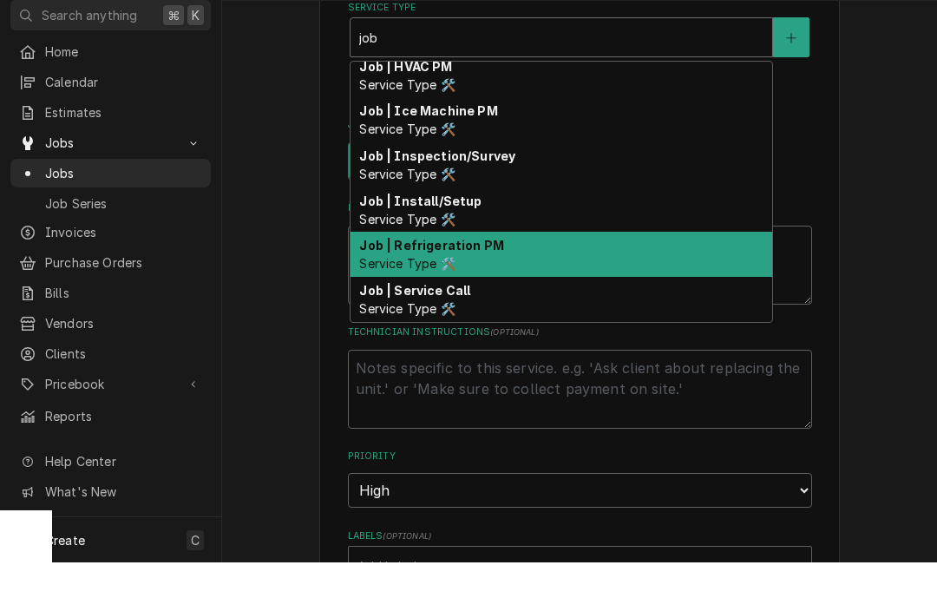
scroll to position [1, 0]
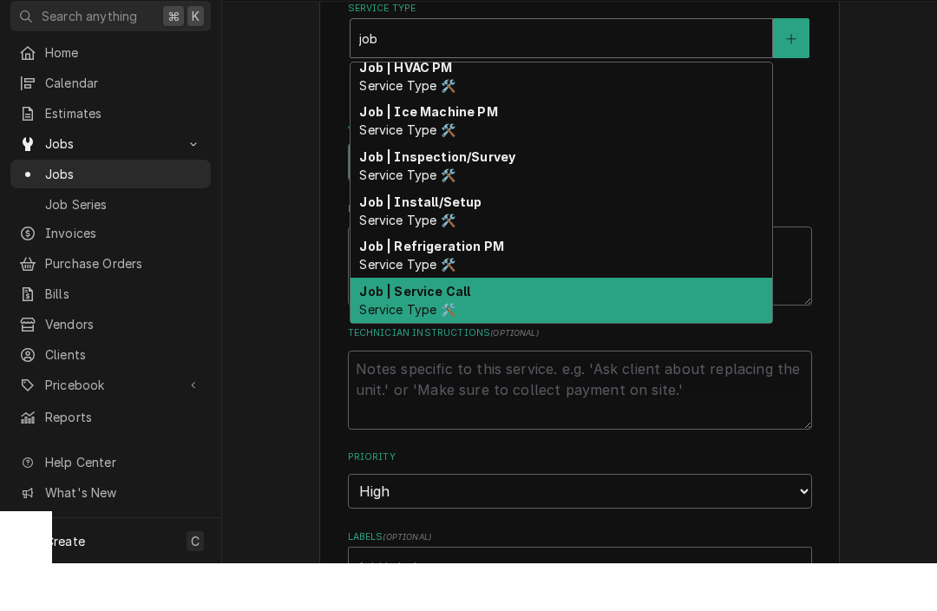
click at [472, 325] on div "Job | Service Call Service Type 🛠️" at bounding box center [562, 347] width 422 height 45
type input "job"
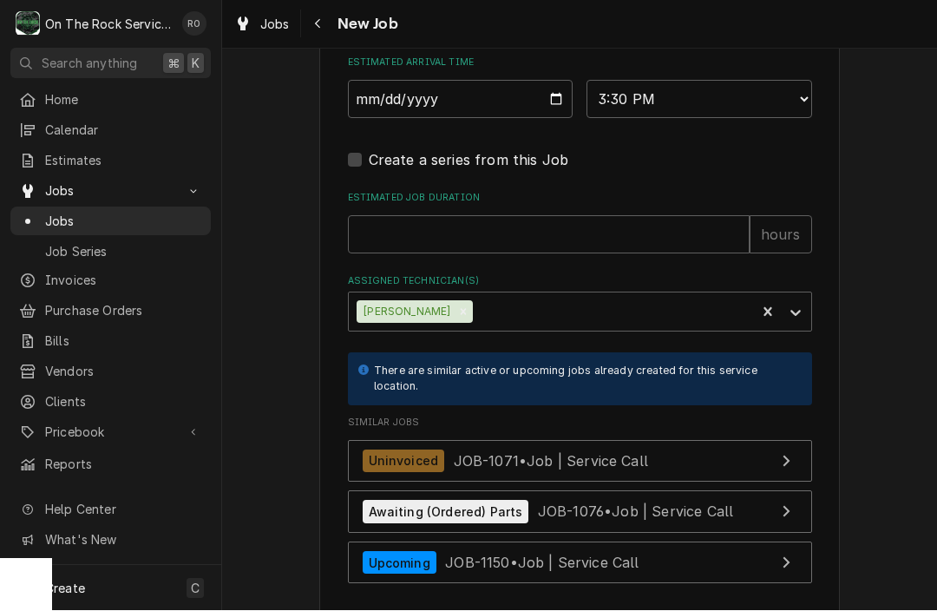
scroll to position [1643, 0]
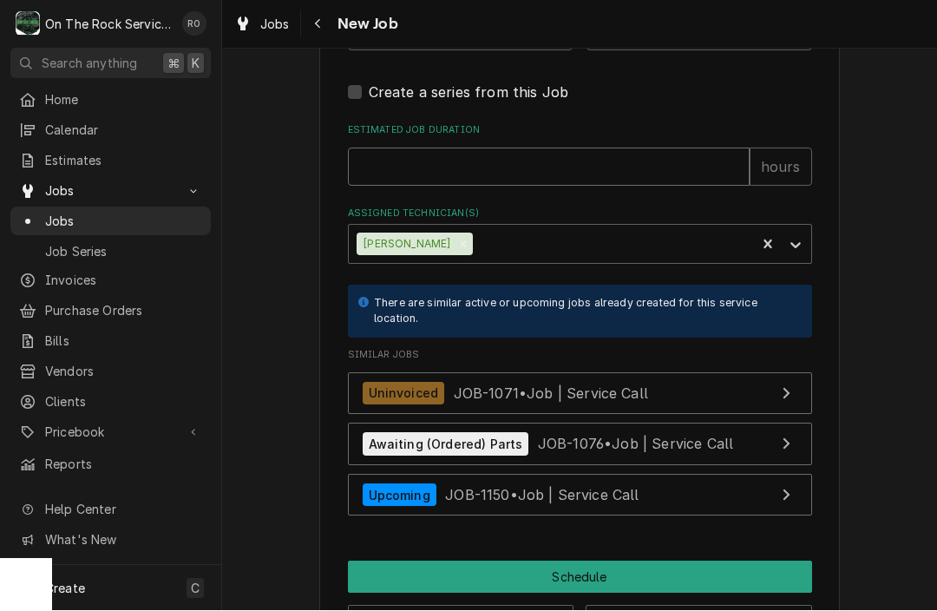
click at [514, 162] on input "Estimated Job Duration" at bounding box center [549, 167] width 402 height 38
type textarea "x"
type input "2"
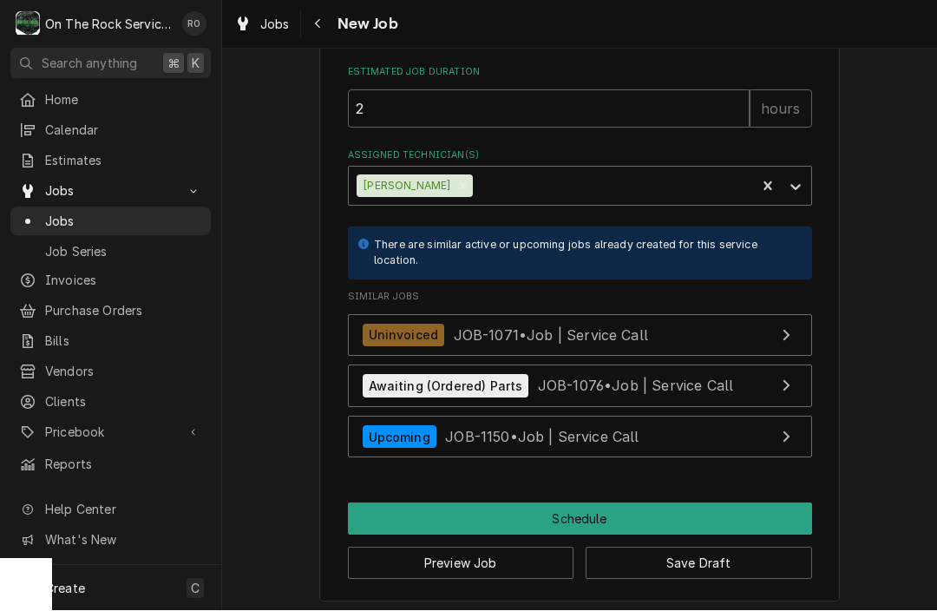
scroll to position [1701, 0]
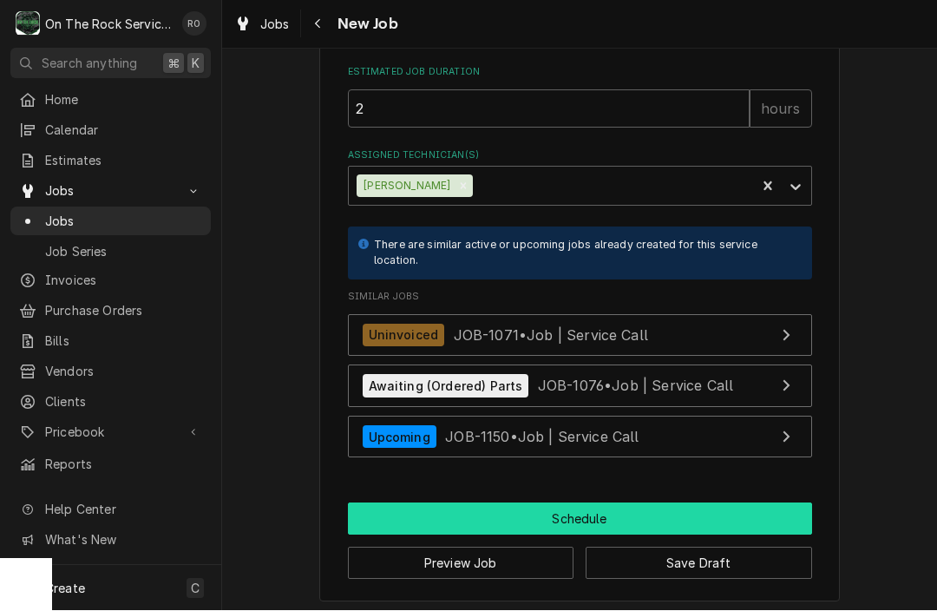
click at [544, 511] on button "Schedule" at bounding box center [580, 519] width 464 height 32
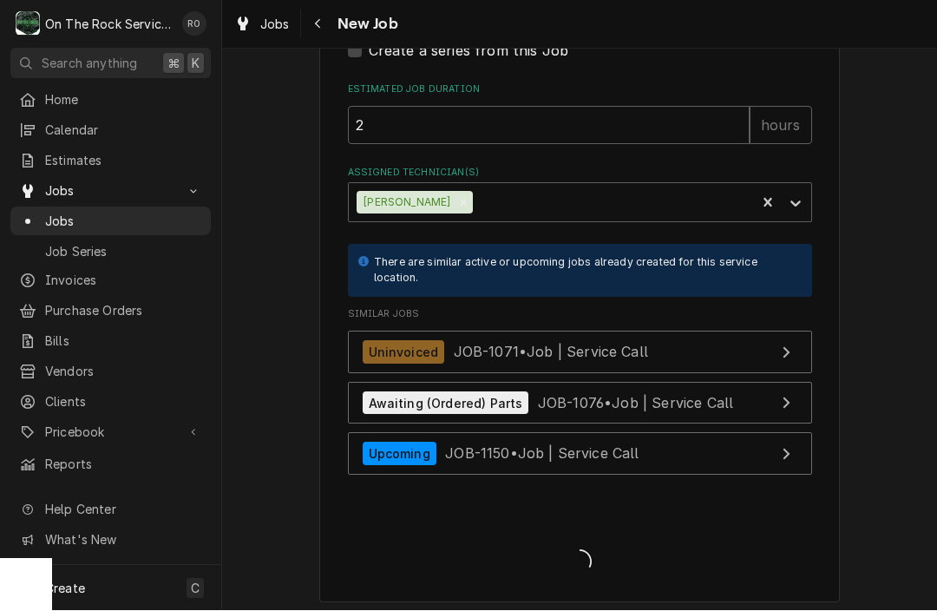
type textarea "x"
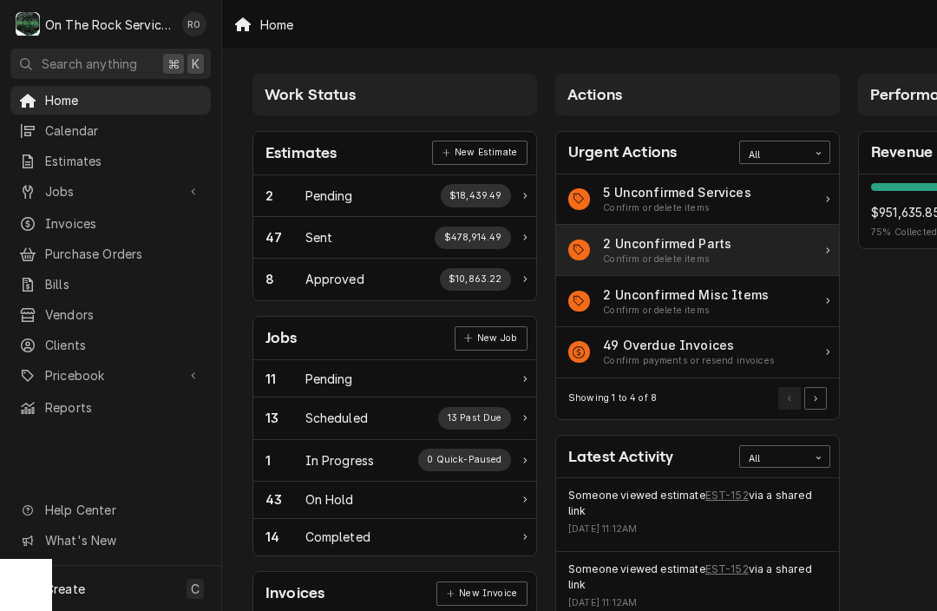
scroll to position [9, 215]
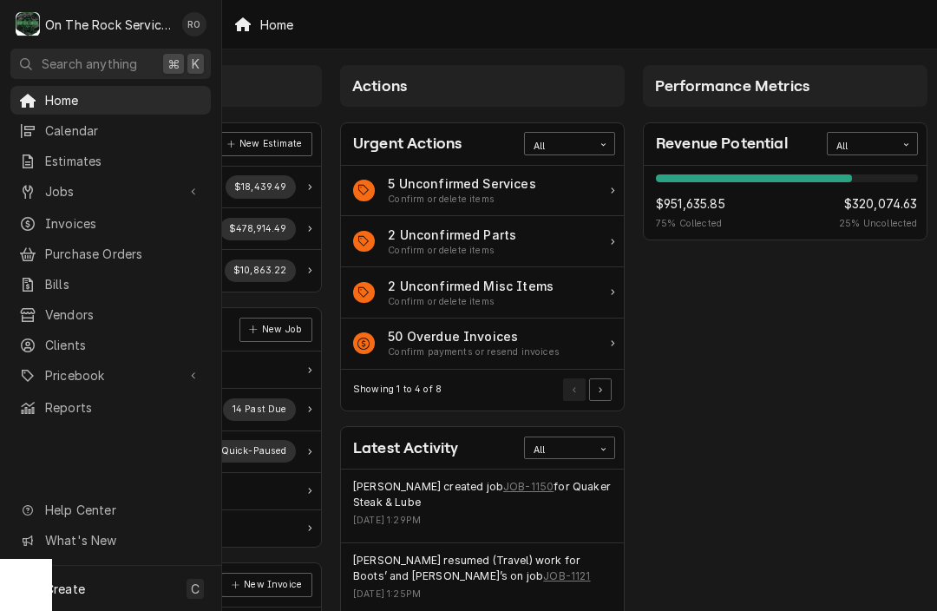
click at [772, 3] on div "Home" at bounding box center [579, 24] width 715 height 49
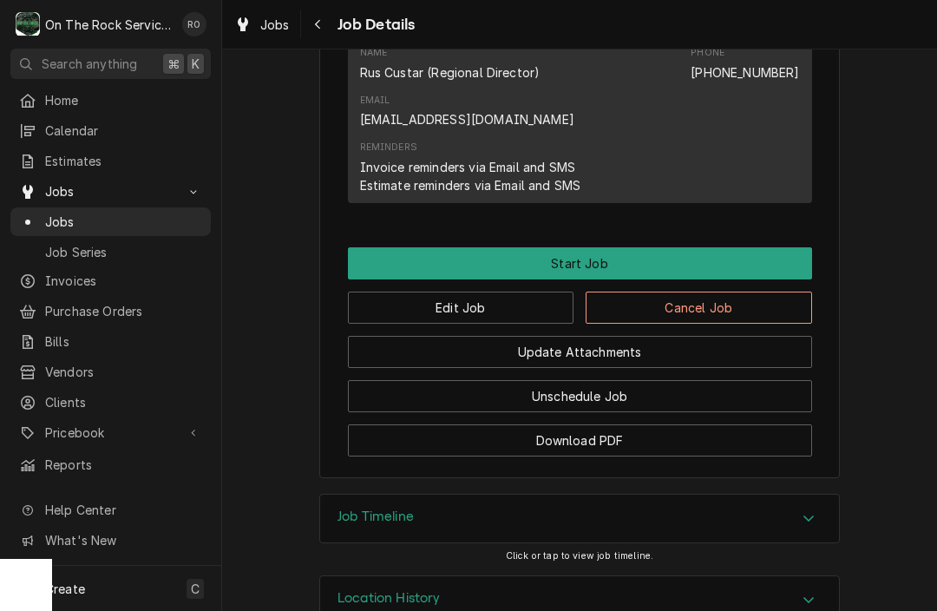
scroll to position [1455, 0]
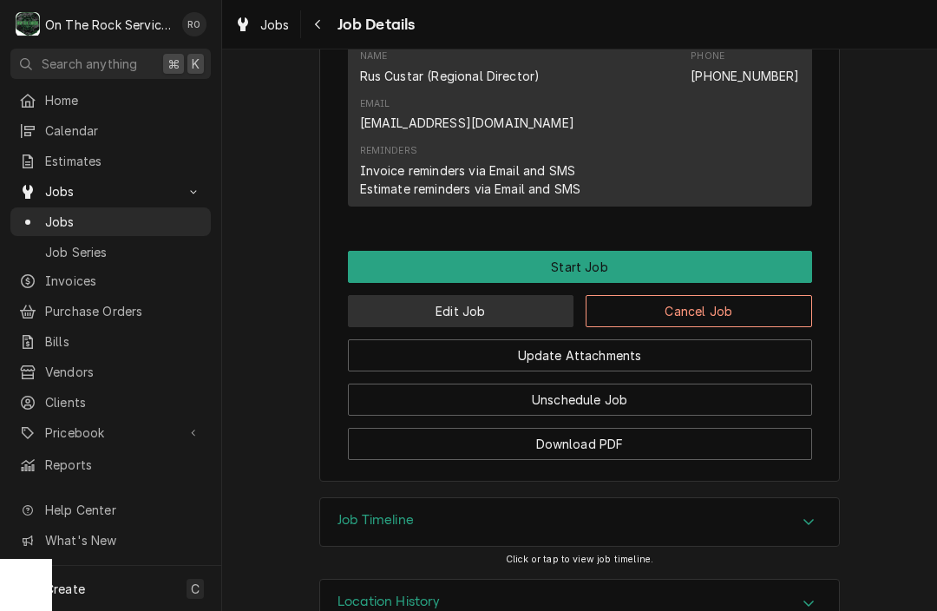
click at [510, 295] on button "Edit Job" at bounding box center [461, 311] width 227 height 32
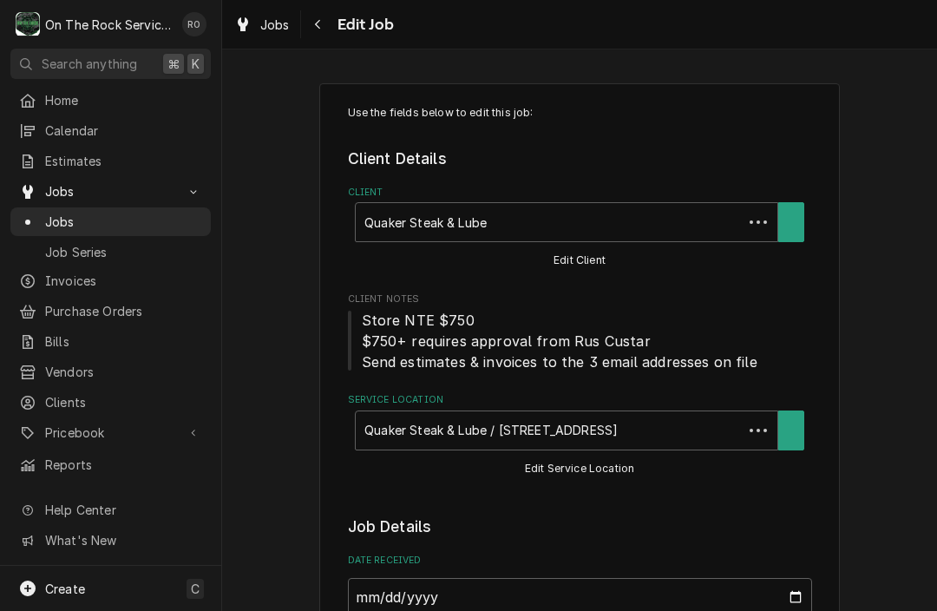
type textarea "x"
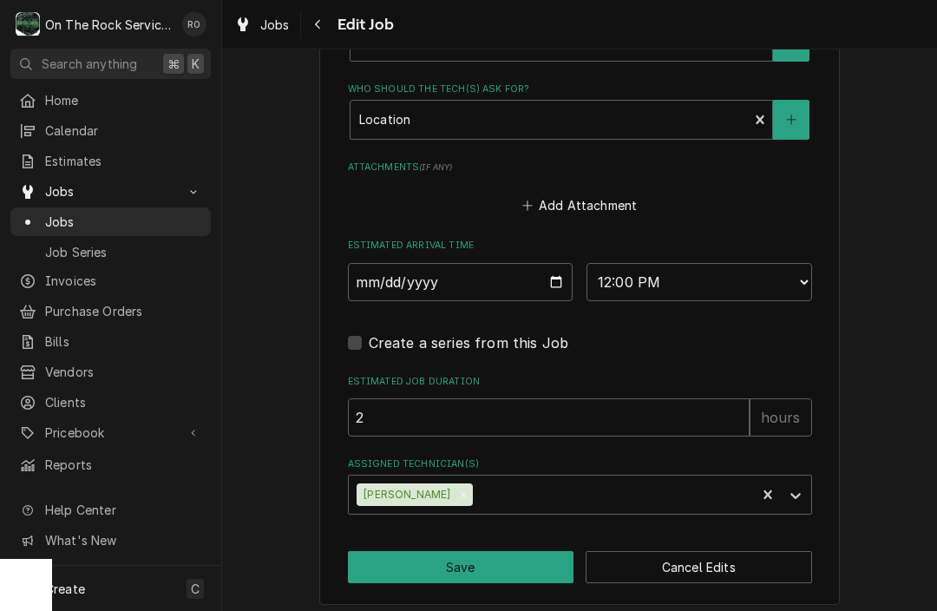
scroll to position [1294, 0]
select select "14:45:00"
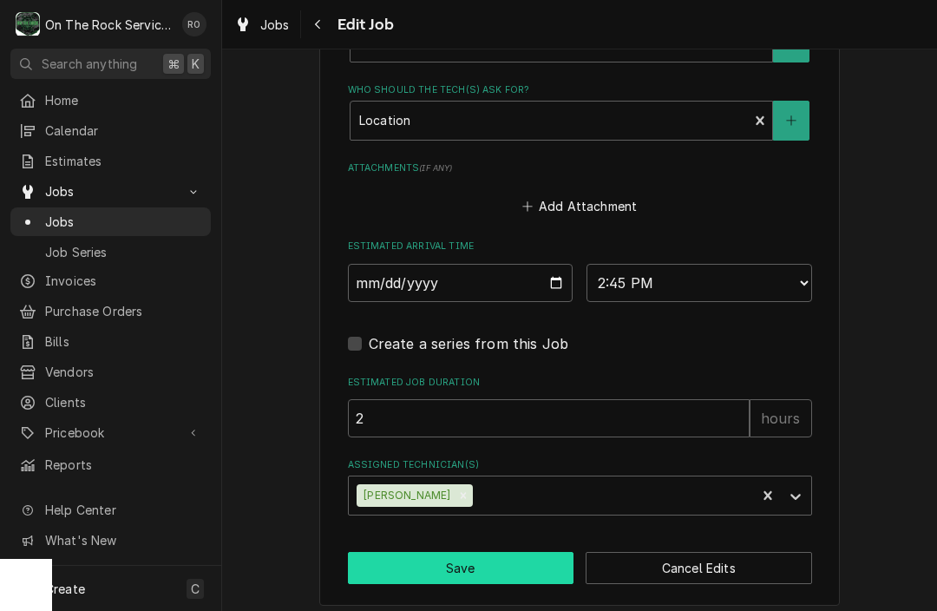
click at [512, 553] on button "Save" at bounding box center [461, 568] width 227 height 32
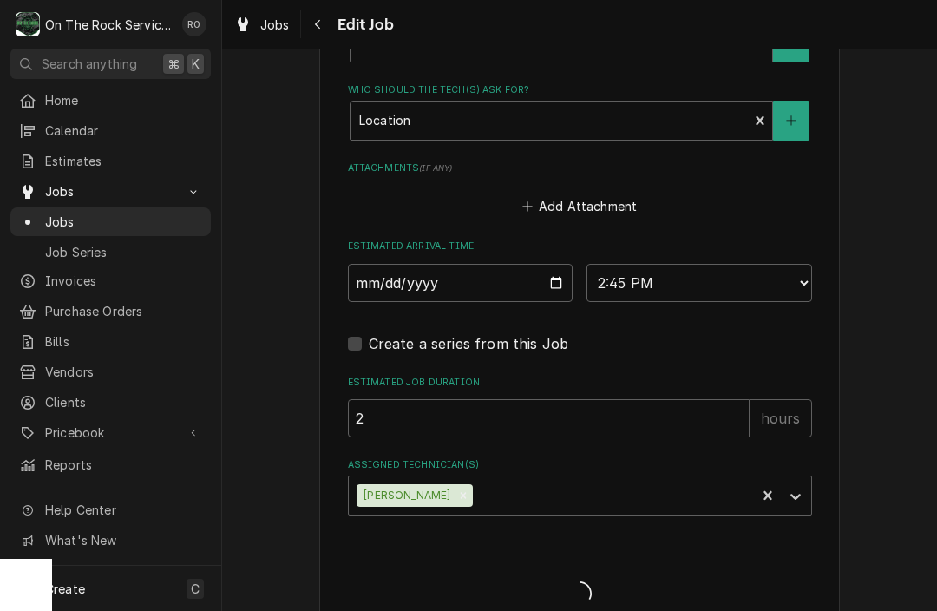
type textarea "x"
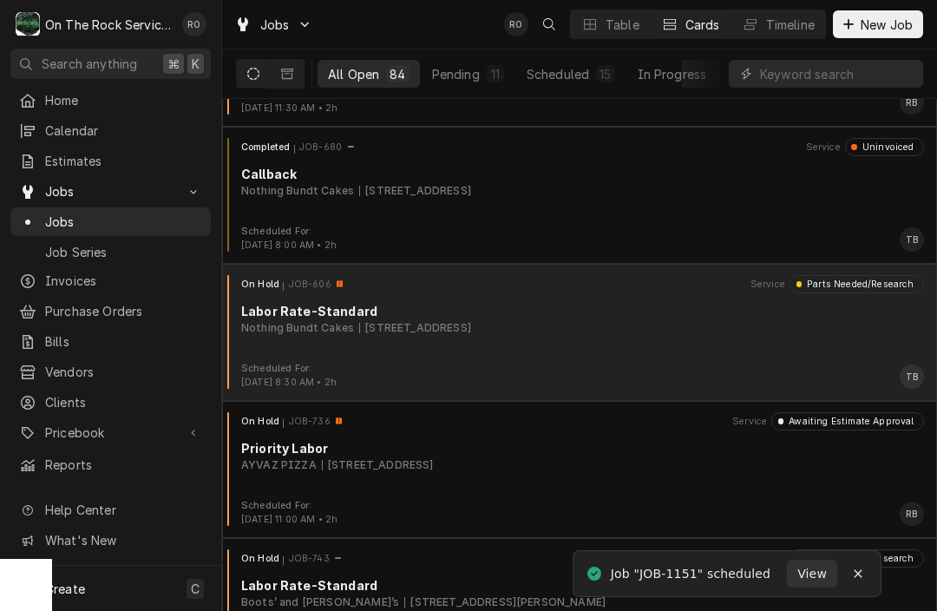
scroll to position [390, 0]
